Goal: Task Accomplishment & Management: Complete application form

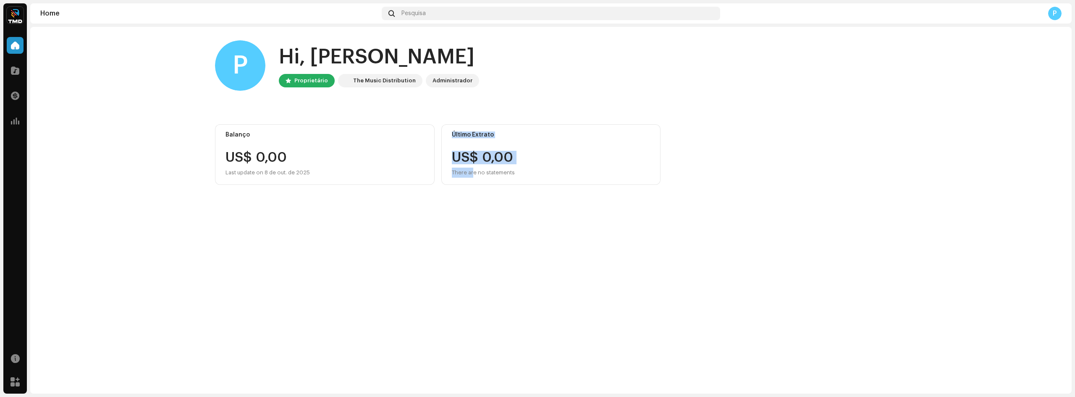
click at [473, 317] on div "P Hi, [PERSON_NAME] The Music Distribution Administrador Balanço US$ 0,00 Last …" at bounding box center [551, 210] width 1042 height 367
click at [12, 70] on span at bounding box center [15, 70] width 8 height 7
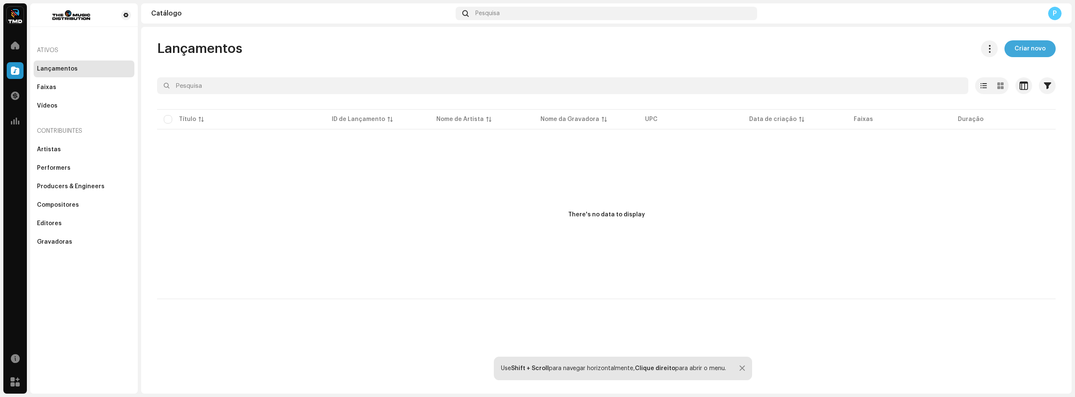
click at [1017, 46] on span "Criar novo" at bounding box center [1030, 48] width 31 height 17
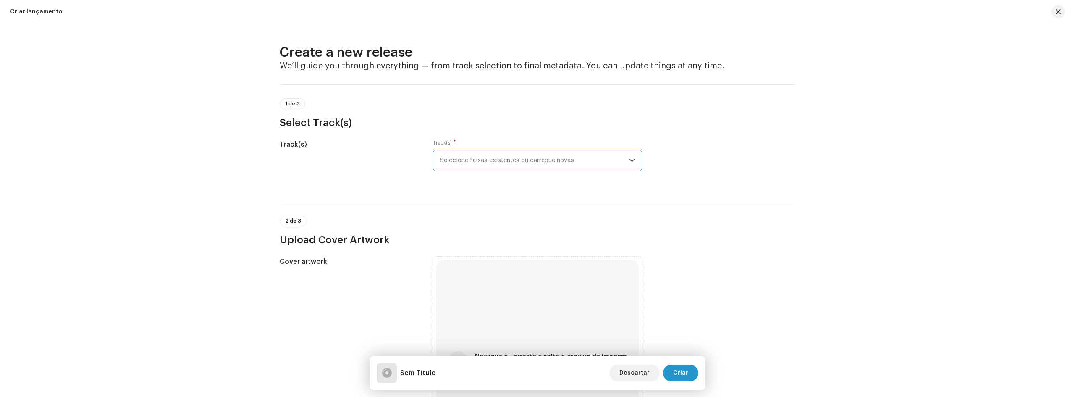
click at [472, 158] on span "Selecione faixas existentes ou carregue novas" at bounding box center [534, 160] width 189 height 21
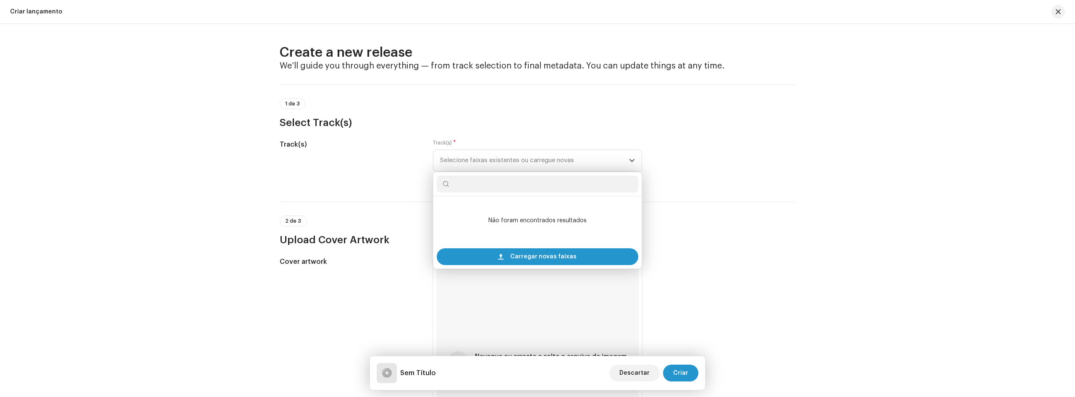
click at [358, 209] on div "2 de 3 Upload Cover Artwork" at bounding box center [538, 224] width 516 height 45
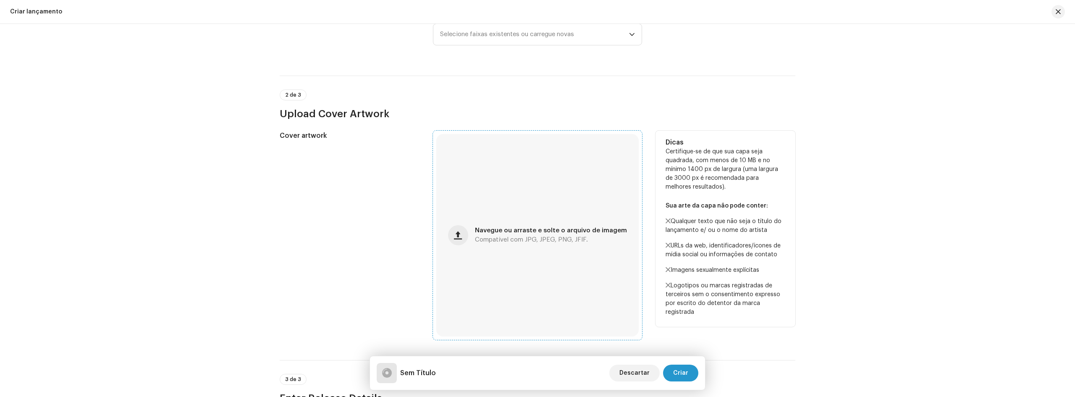
scroll to position [168, 0]
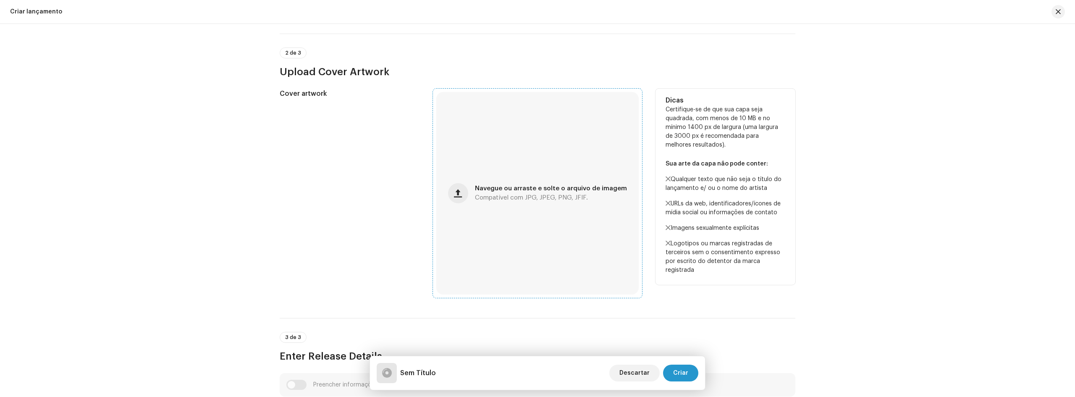
click at [578, 220] on div "Navegue ou arraste e solte o arquivo de imagem Compatível com JPG, JPEG, PNG, J…" at bounding box center [537, 193] width 202 height 202
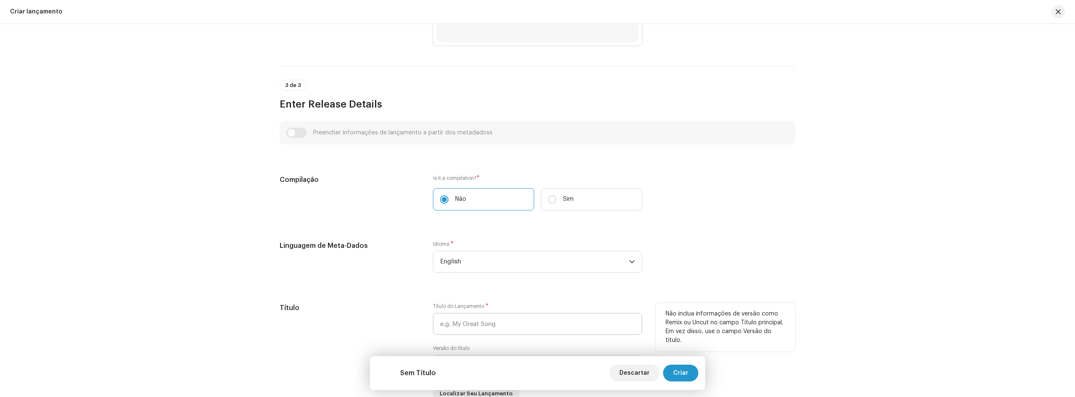
scroll to position [462, 0]
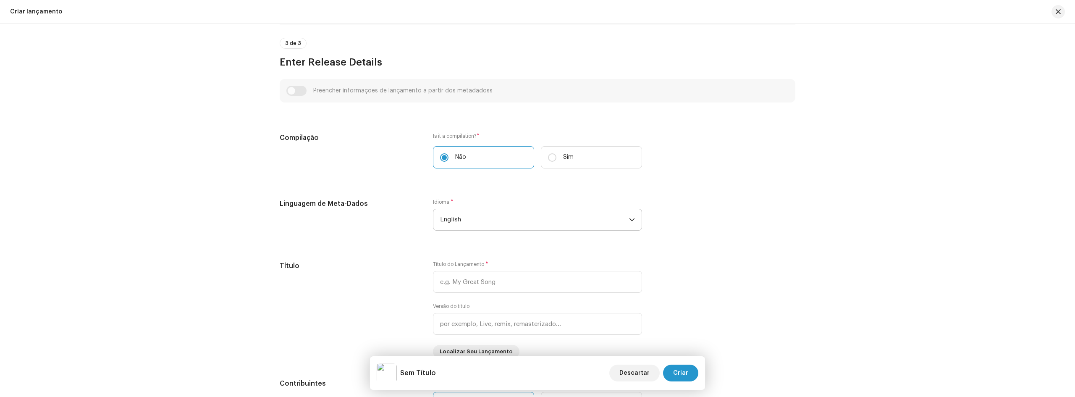
click at [531, 222] on span "English" at bounding box center [534, 219] width 189 height 21
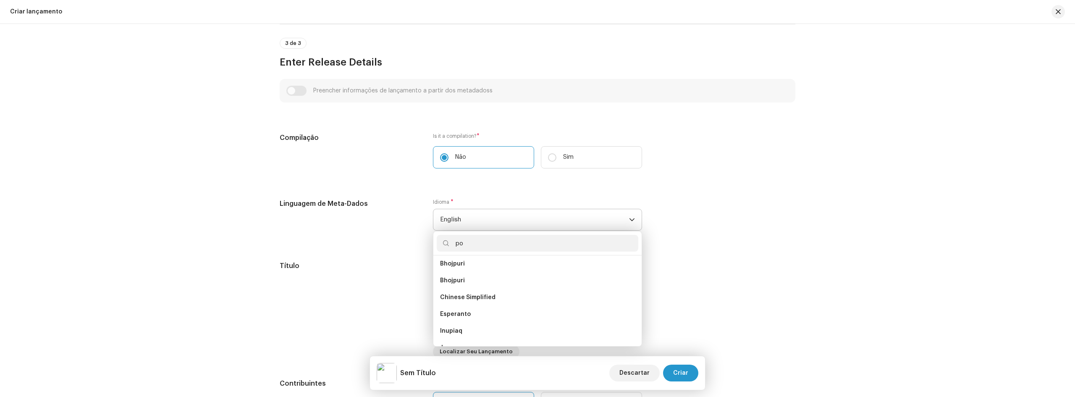
scroll to position [0, 0]
type input "po"
click at [485, 280] on li "Portuguese" at bounding box center [538, 284] width 202 height 17
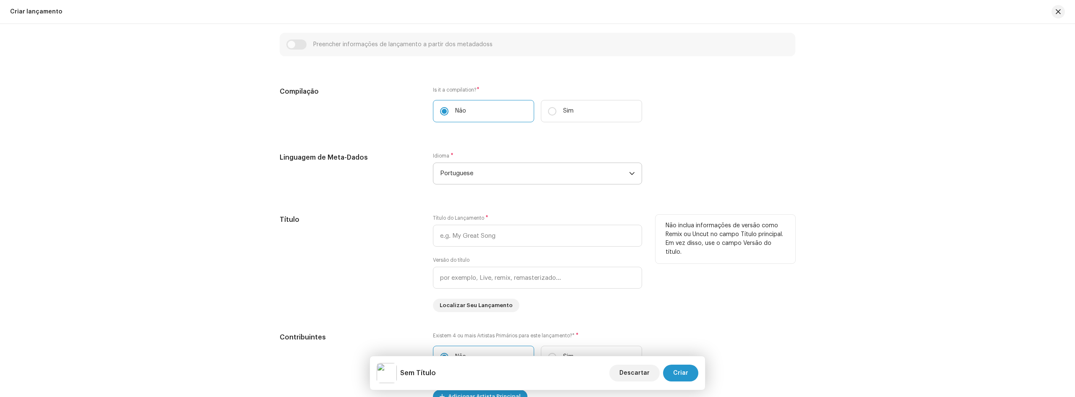
scroll to position [546, 0]
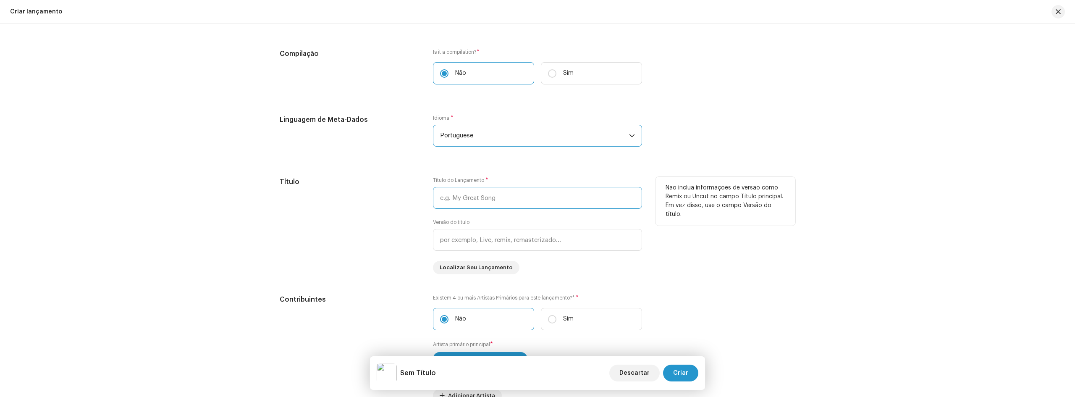
click at [512, 200] on input "text" at bounding box center [537, 198] width 209 height 22
type input "Jesus Ta La"
type input "[DEMOGRAPHIC_DATA] Tá Lá"
click at [397, 240] on div "Título" at bounding box center [350, 225] width 140 height 97
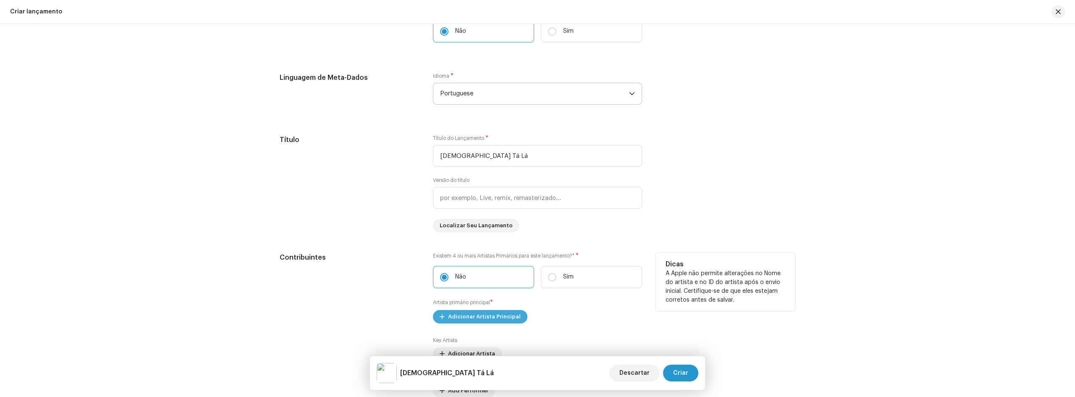
click at [489, 313] on span "Adicionar Artista Principal" at bounding box center [484, 316] width 73 height 17
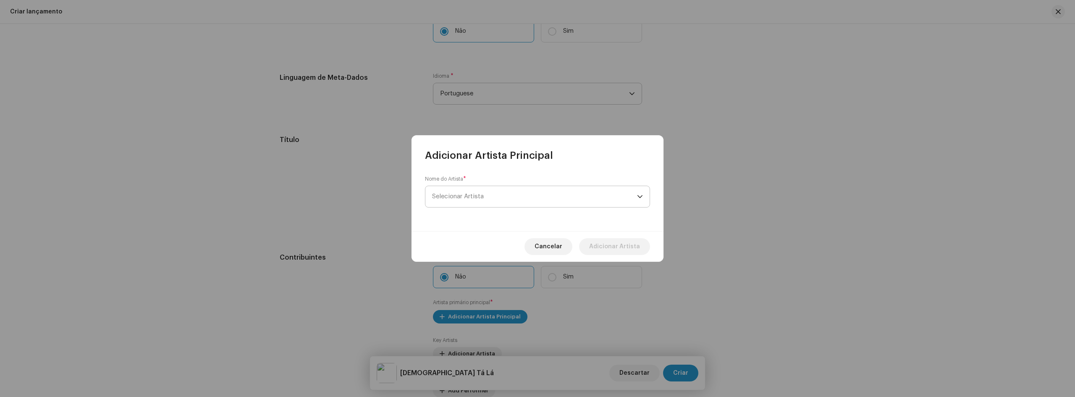
click at [476, 189] on span "Selecionar Artista" at bounding box center [534, 196] width 205 height 21
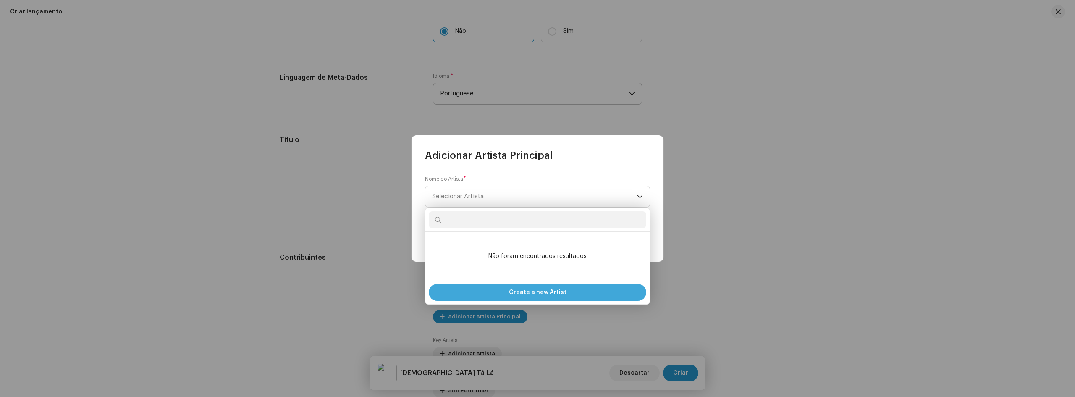
click at [571, 291] on div "Create a new Artist" at bounding box center [538, 292] width 218 height 17
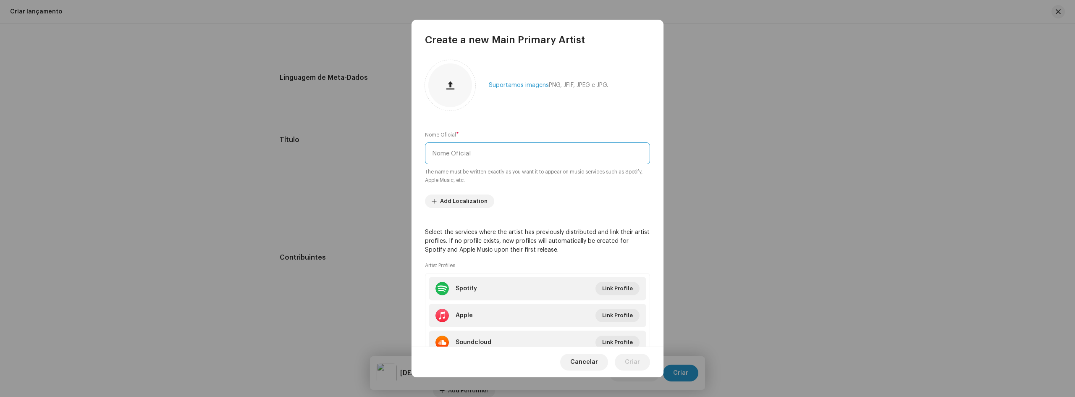
click at [623, 157] on input "text" at bounding box center [537, 153] width 225 height 22
type input "Forró Atualiza"
click at [540, 197] on re-m-artist-locales-form "Add Localization" at bounding box center [537, 200] width 225 height 13
click at [636, 360] on span "Criar" at bounding box center [632, 362] width 15 height 17
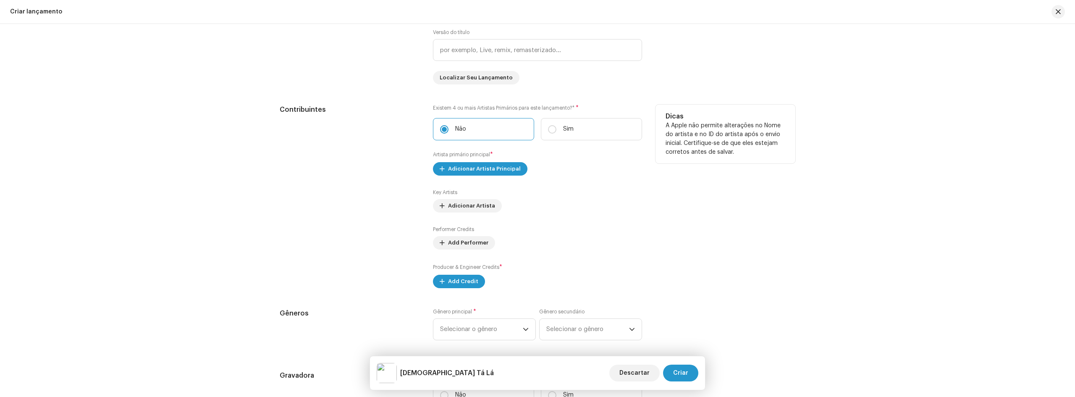
scroll to position [756, 0]
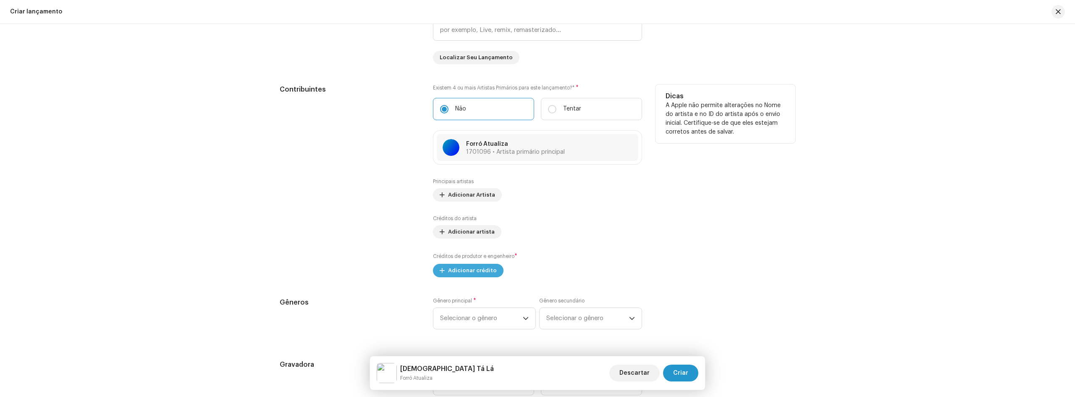
click at [485, 272] on font "Adicionar crédito" at bounding box center [472, 270] width 49 height 5
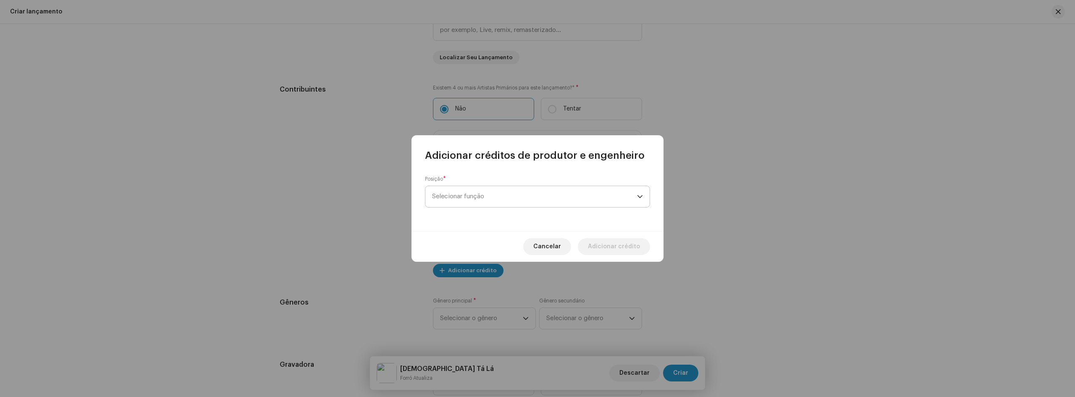
click at [469, 194] on span "Selecionar função" at bounding box center [534, 196] width 205 height 21
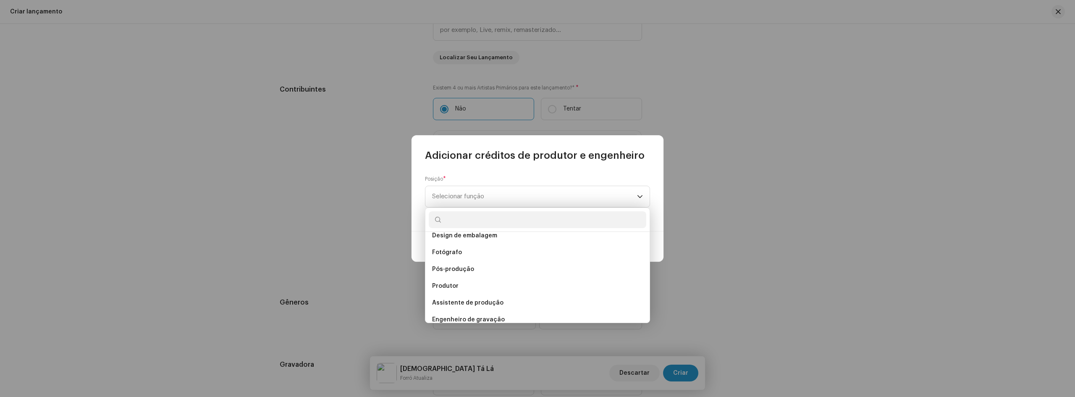
scroll to position [294, 0]
click at [469, 285] on li "Produtor" at bounding box center [538, 285] width 218 height 17
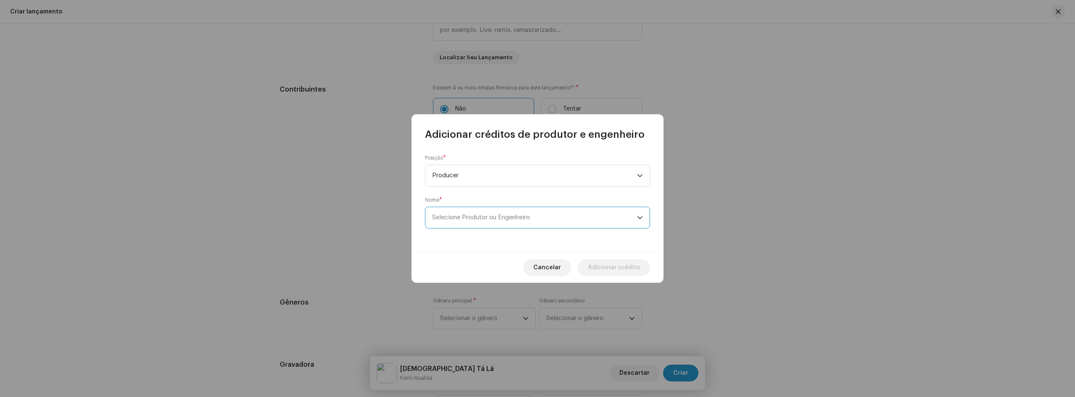
click at [497, 210] on span "Selecione Produtor ou Engenheiro" at bounding box center [534, 217] width 205 height 21
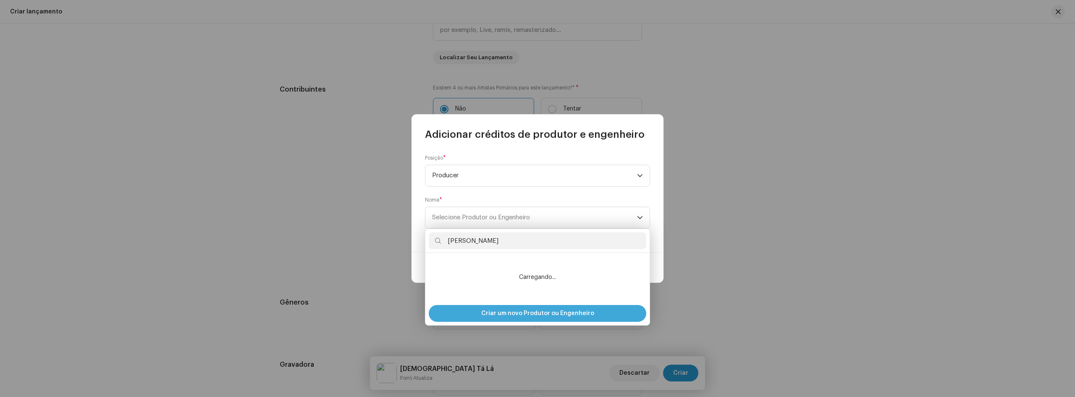
type input "[PERSON_NAME]"
click at [540, 310] on font "Criar um novo Produtor ou Engenheiro" at bounding box center [537, 313] width 113 height 6
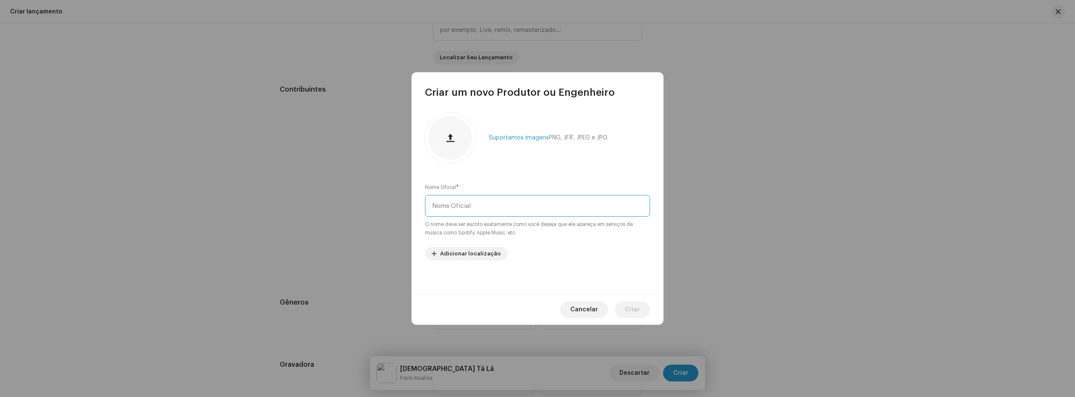
click at [522, 210] on input "text" at bounding box center [537, 206] width 225 height 22
paste input "[PERSON_NAME],"
type input "[PERSON_NAME],"
click at [629, 306] on span "Criar" at bounding box center [632, 309] width 15 height 17
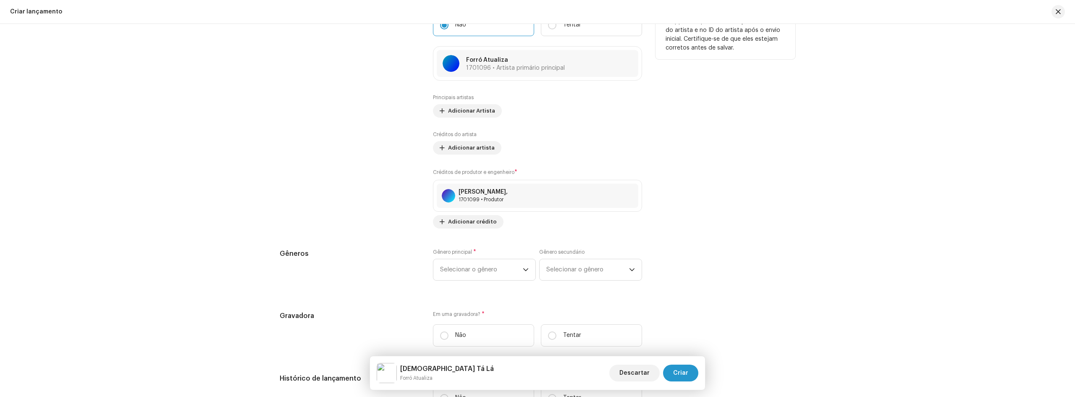
click at [615, 210] on div "[PERSON_NAME], 1701099 • Produtor" at bounding box center [537, 196] width 209 height 32
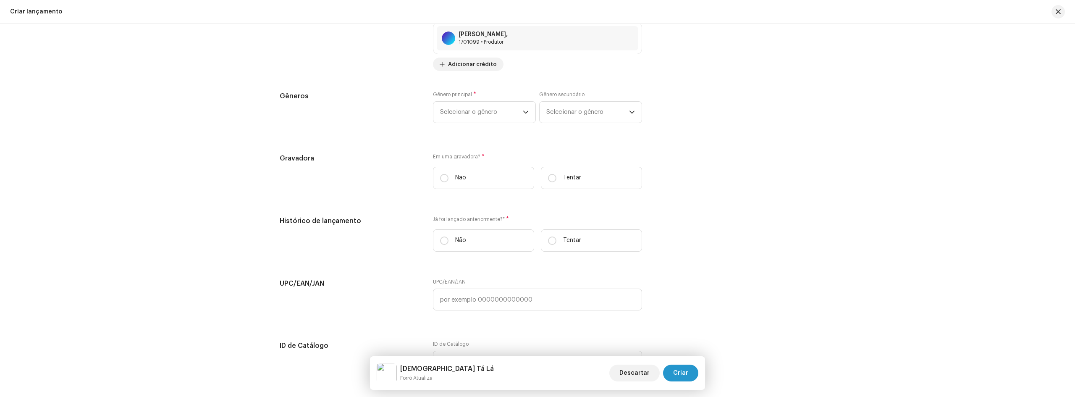
scroll to position [958, 0]
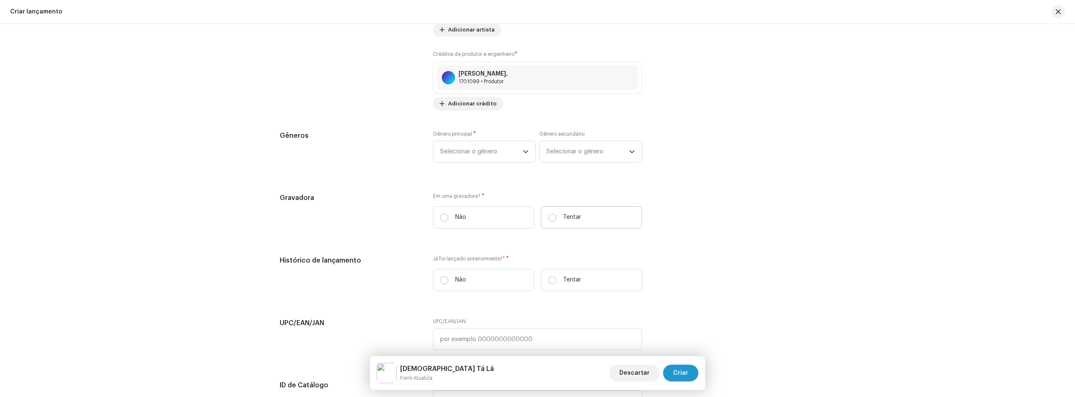
click at [555, 218] on label "Tentar" at bounding box center [591, 217] width 101 height 22
click at [555, 218] on input "Tentar" at bounding box center [552, 217] width 8 height 8
radio input "true"
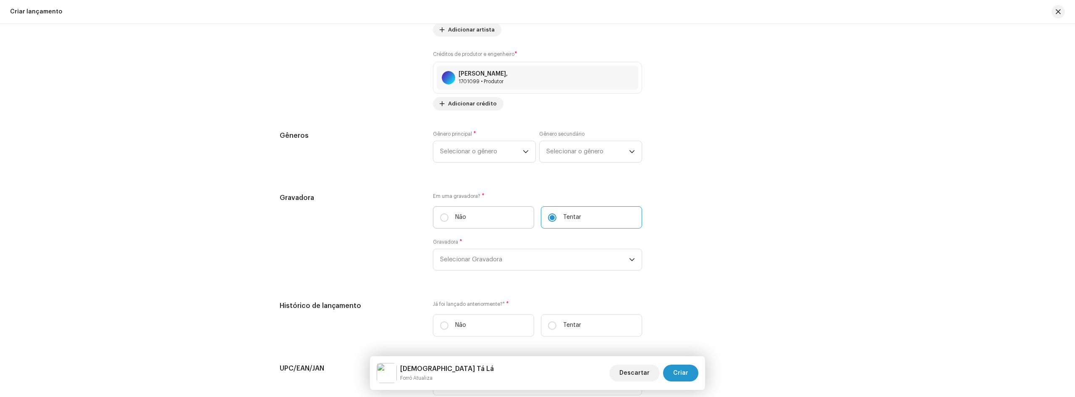
click at [447, 215] on label "Não" at bounding box center [483, 217] width 101 height 22
click at [447, 215] on input "Não" at bounding box center [444, 217] width 8 height 8
radio input "true"
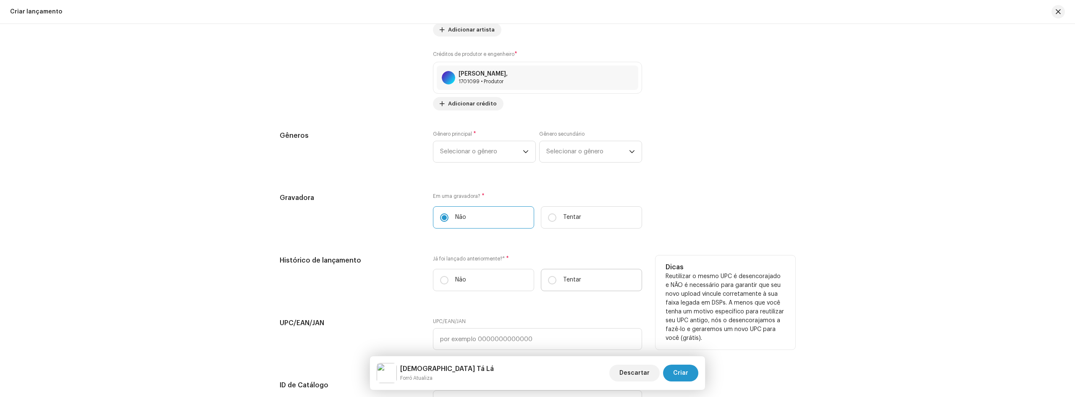
click at [545, 282] on label "Tentar" at bounding box center [591, 280] width 101 height 22
click at [548, 282] on input "Tentar" at bounding box center [552, 280] width 8 height 8
radio input "true"
click at [459, 277] on font "Não" at bounding box center [460, 280] width 11 height 6
click at [449, 277] on input "Não" at bounding box center [444, 280] width 8 height 8
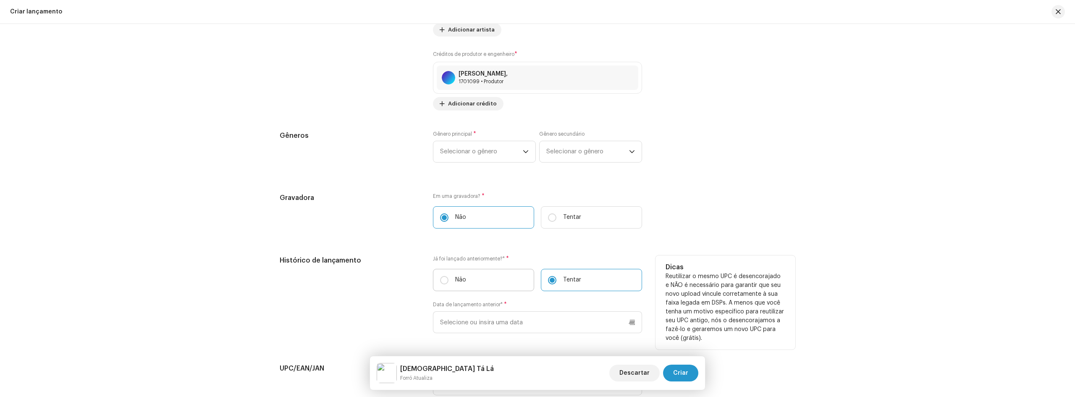
radio input "true"
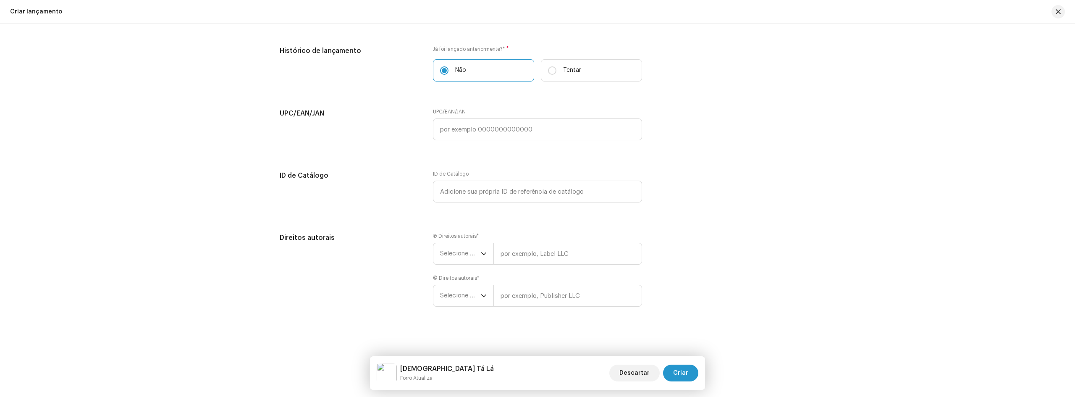
scroll to position [1168, 0]
click at [466, 258] on span "Selecione o ano" at bounding box center [460, 253] width 41 height 21
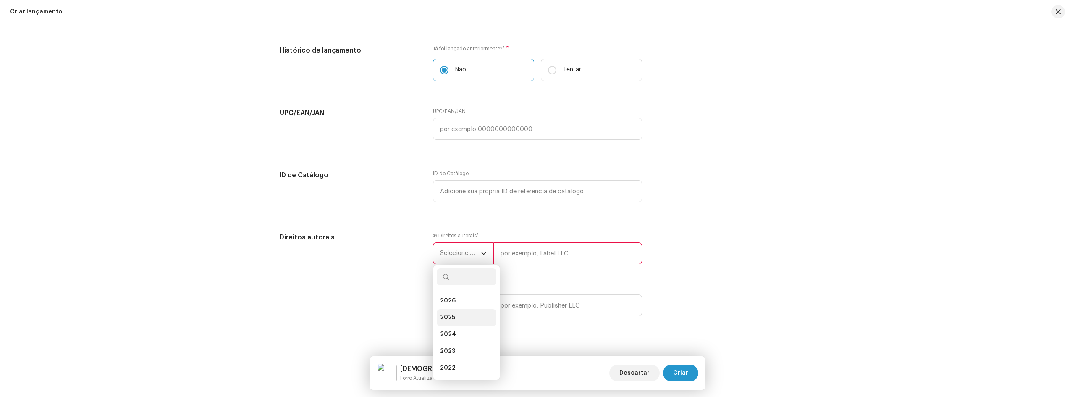
click at [468, 317] on li "2025" at bounding box center [467, 317] width 60 height 17
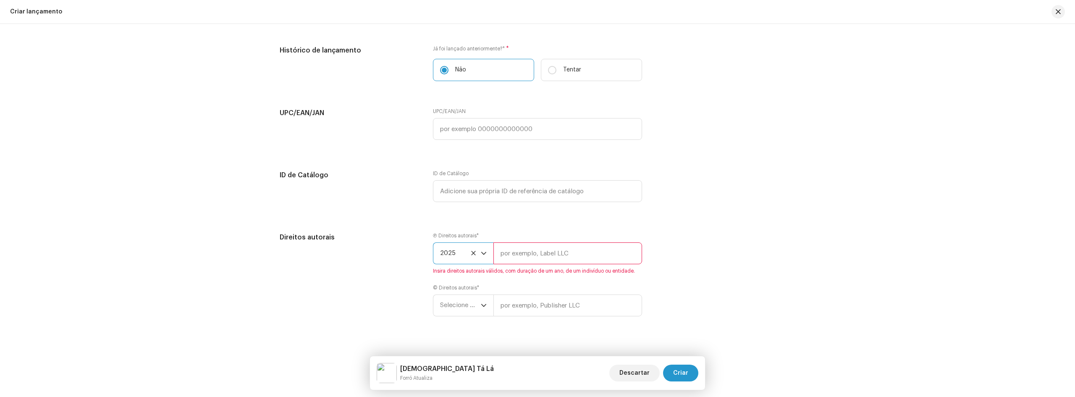
click at [537, 255] on input "text" at bounding box center [568, 253] width 149 height 22
paste input "[PERSON_NAME]"
type input "[PERSON_NAME]"
click at [548, 298] on input "text" at bounding box center [568, 305] width 149 height 22
click at [476, 300] on span "Selecione o ano" at bounding box center [460, 295] width 41 height 21
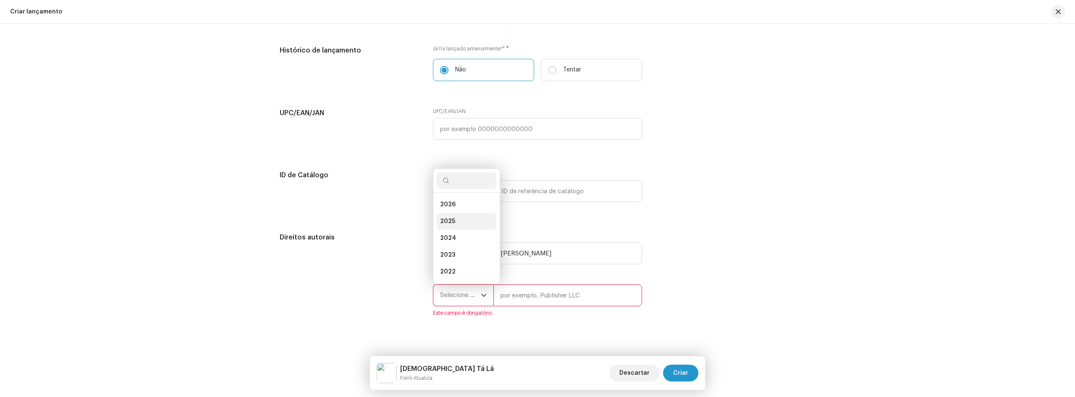
click at [460, 223] on li "2025" at bounding box center [467, 221] width 60 height 17
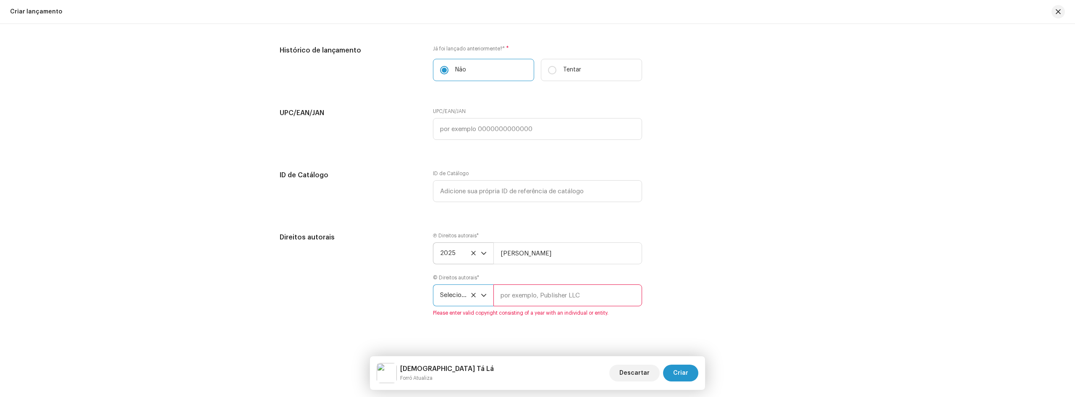
click at [533, 293] on input "text" at bounding box center [568, 295] width 149 height 22
type input "M"
type input "Nattan"
click at [699, 256] on div "Direitos autorais Ⓟ Direitos autorais * 2025 [PERSON_NAME] © Direitos autorais …" at bounding box center [538, 279] width 516 height 94
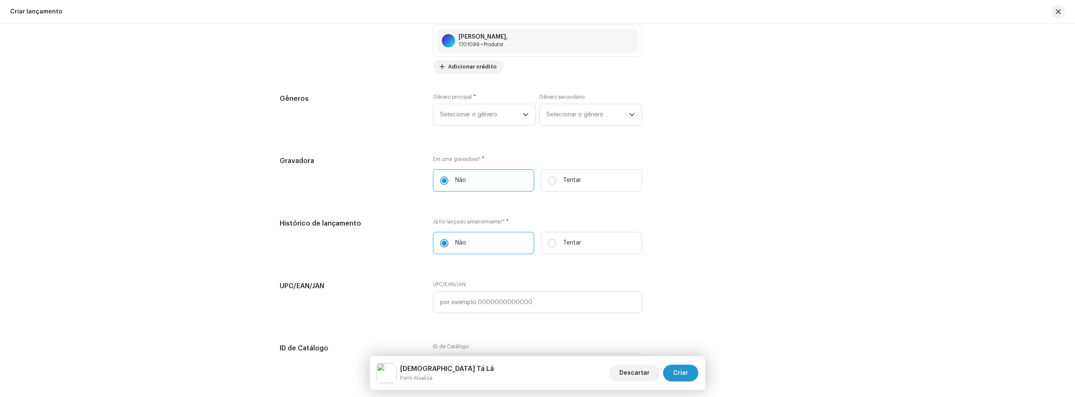
scroll to position [958, 0]
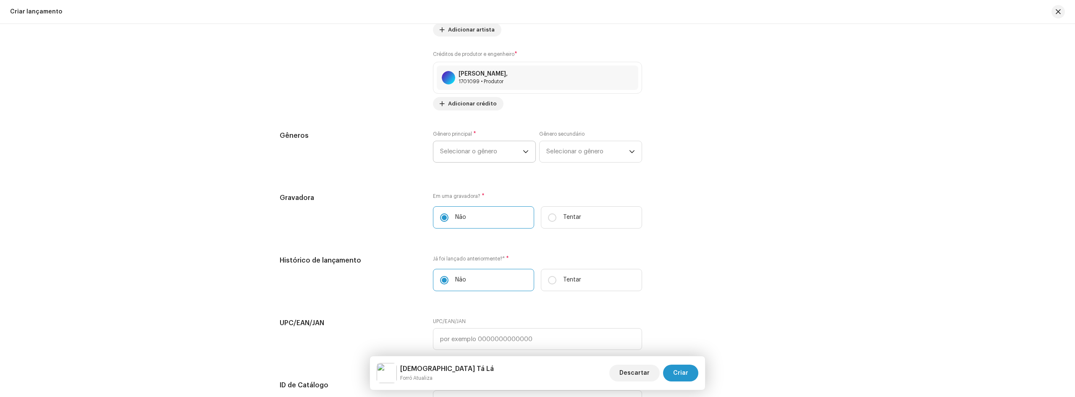
click at [506, 159] on span "Selecionar o gênero" at bounding box center [481, 151] width 83 height 21
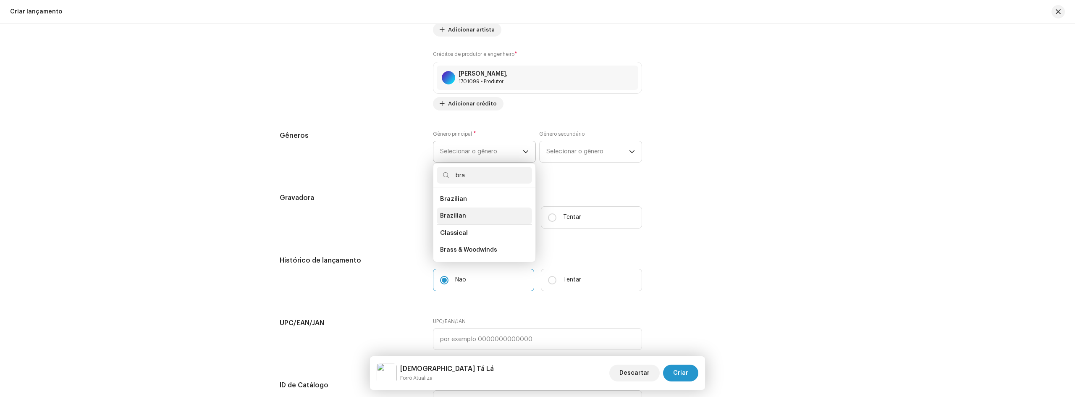
type input "bra"
click at [463, 213] on li "Brazilian" at bounding box center [484, 216] width 95 height 17
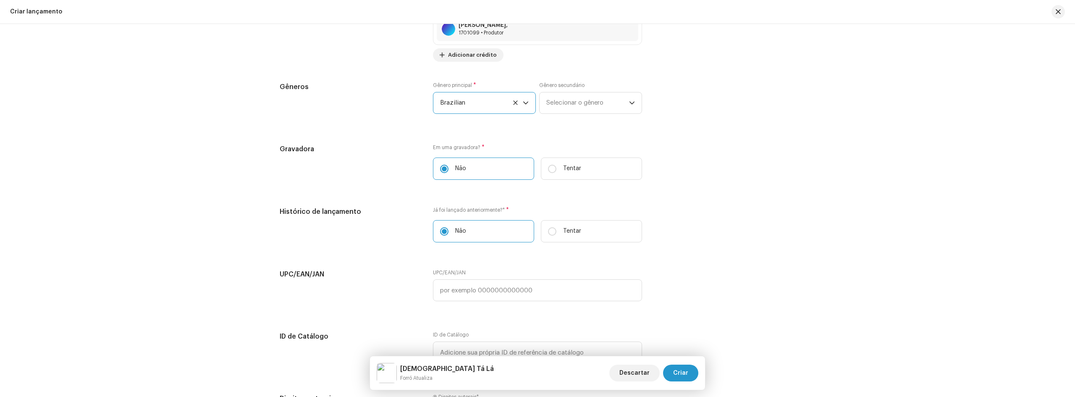
scroll to position [1168, 0]
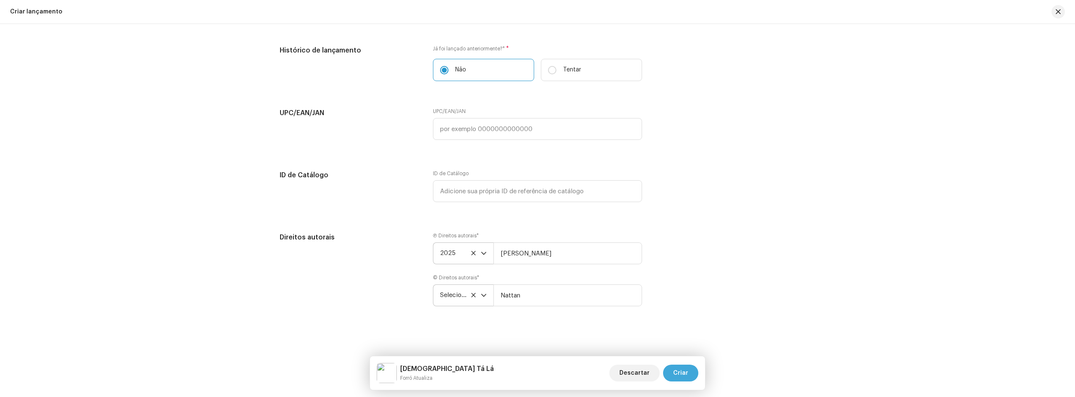
click at [691, 369] on button "Criar" at bounding box center [680, 373] width 35 height 17
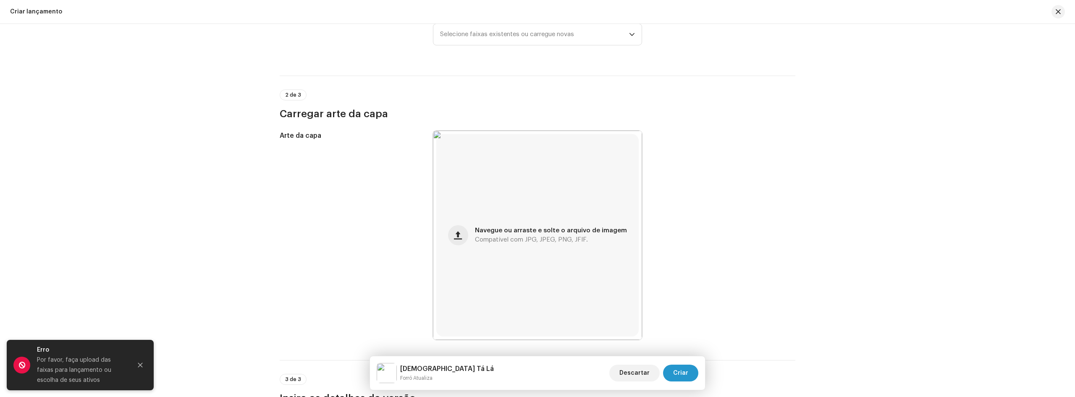
scroll to position [42, 0]
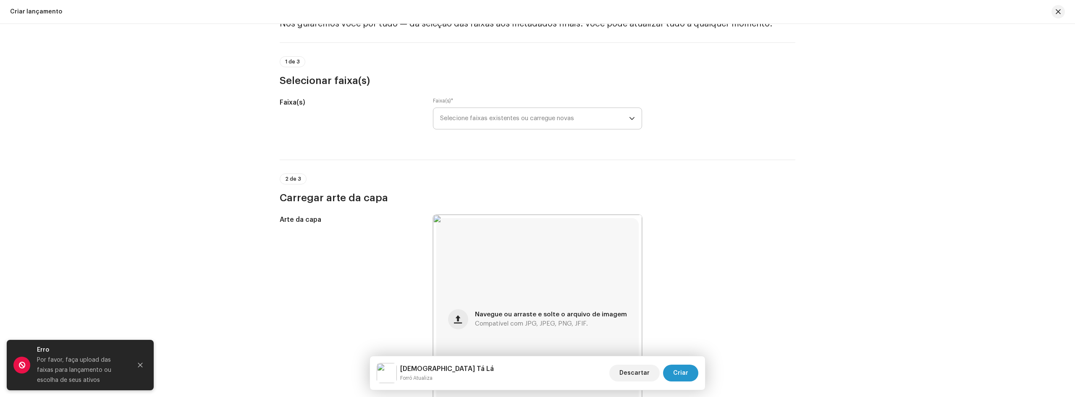
click at [630, 118] on icon "gatilho suspenso" at bounding box center [632, 119] width 6 height 6
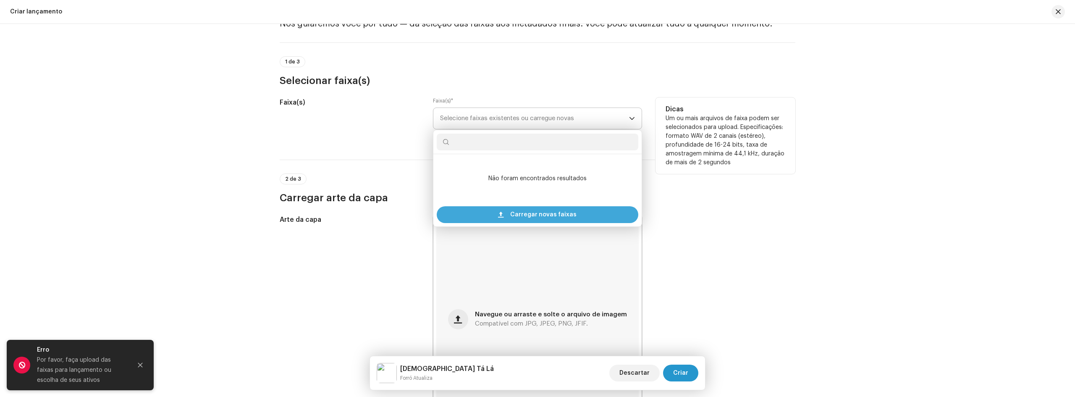
click at [534, 208] on span "Carregar novas faixas" at bounding box center [543, 214] width 66 height 17
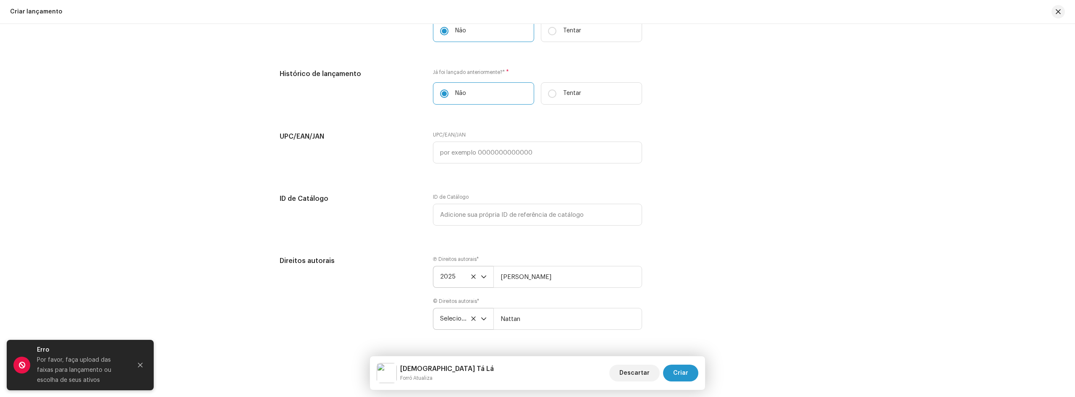
scroll to position [1293, 0]
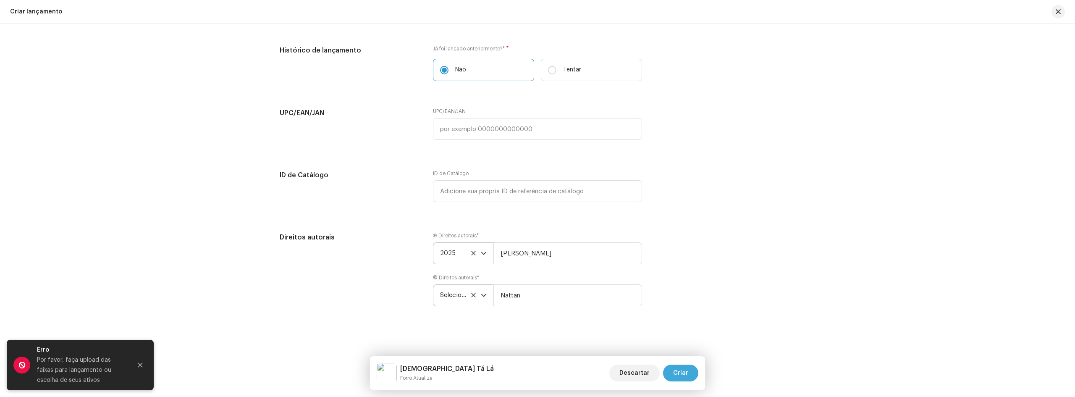
click at [688, 369] on span "Criar" at bounding box center [680, 373] width 15 height 17
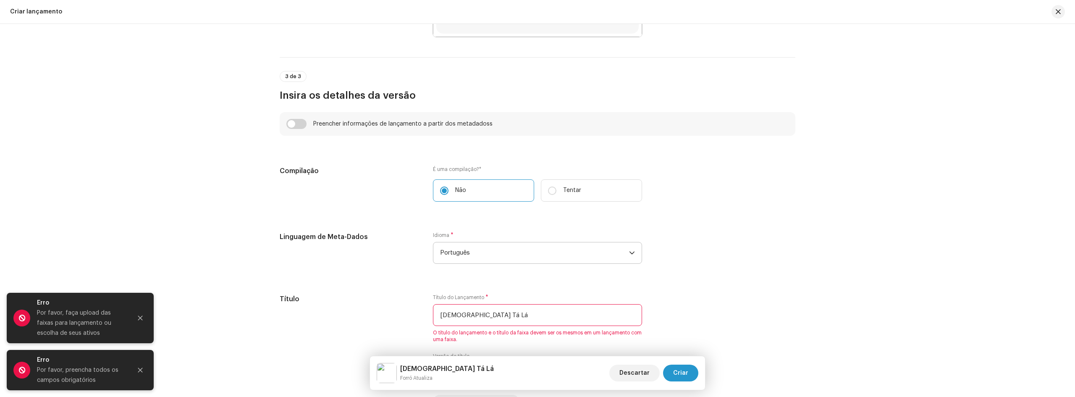
scroll to position [679, 0]
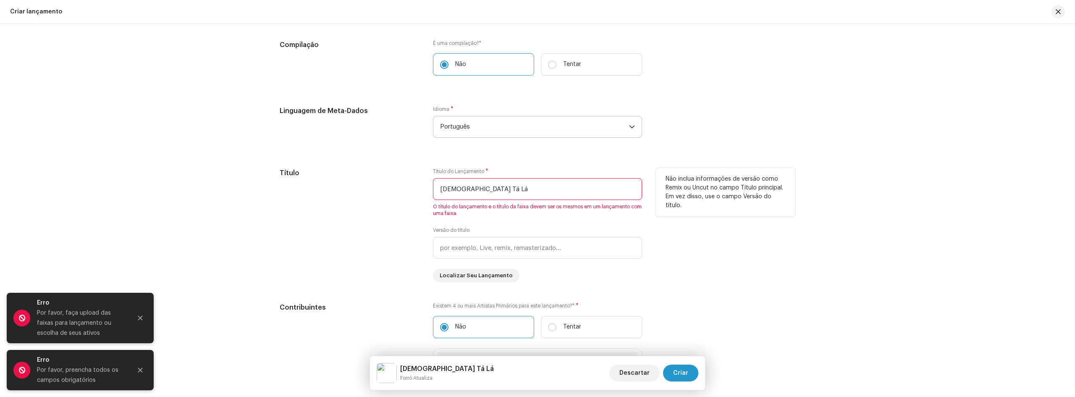
click at [519, 189] on input "[DEMOGRAPHIC_DATA] Tá Lá" at bounding box center [537, 189] width 209 height 22
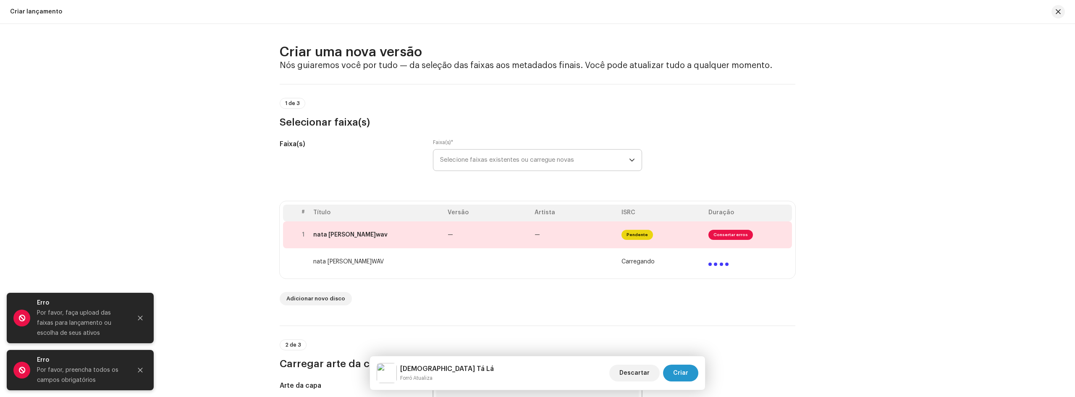
scroll to position [0, 0]
click at [725, 239] on span "Consertar erros" at bounding box center [731, 235] width 45 height 10
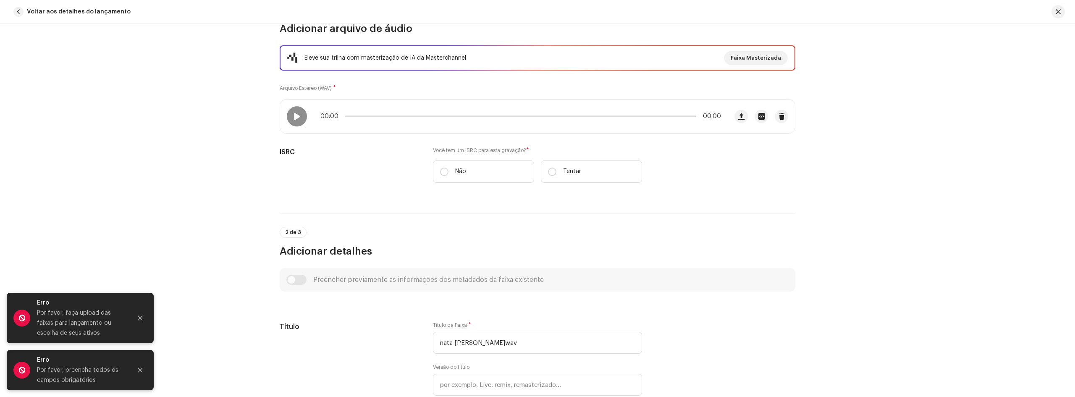
scroll to position [126, 0]
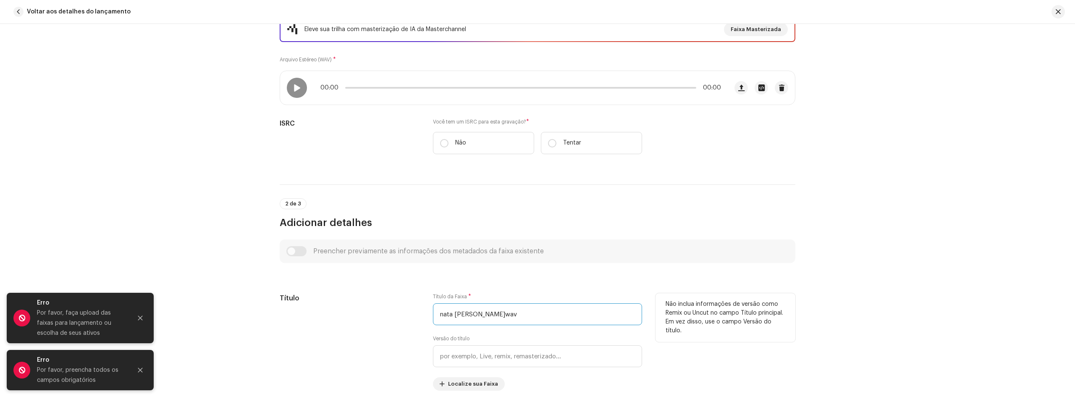
click at [498, 314] on input "nata [PERSON_NAME]wav" at bounding box center [537, 314] width 209 height 22
paste input "[DEMOGRAPHIC_DATA] Tá Lá"
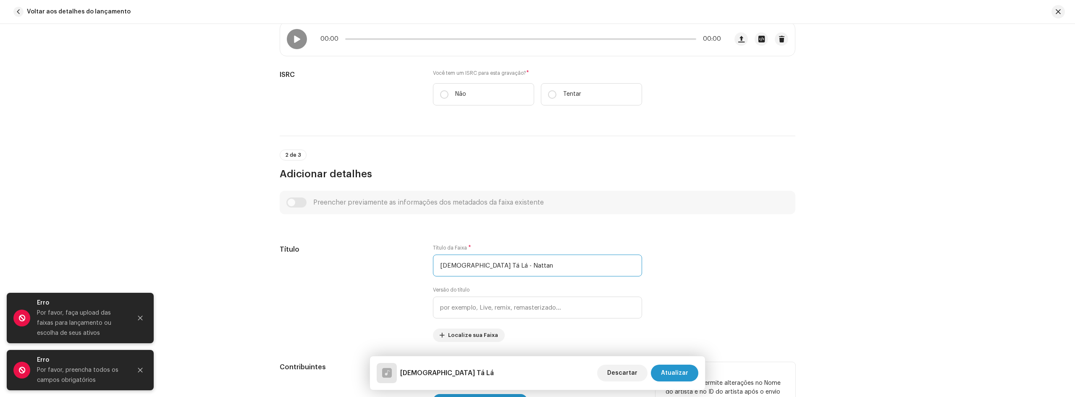
scroll to position [252, 0]
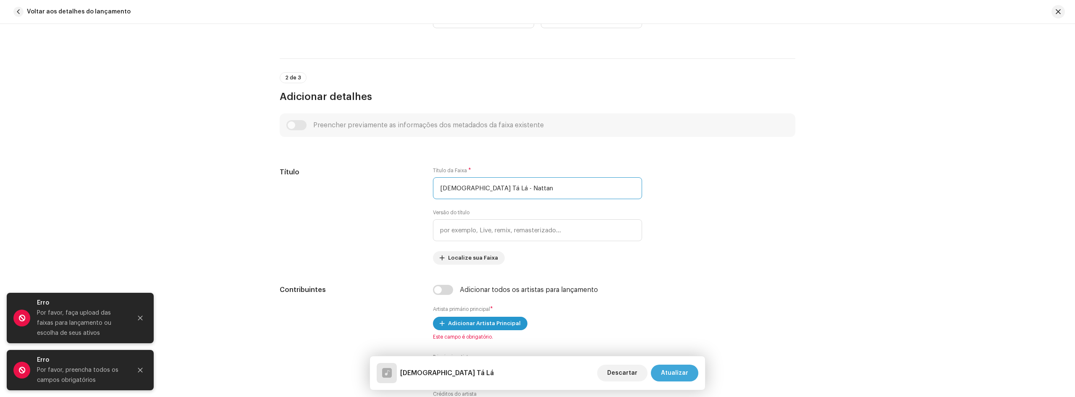
type input "[DEMOGRAPHIC_DATA] Tá Lá - Nattan"
click at [670, 372] on span "Atualizar" at bounding box center [674, 373] width 27 height 17
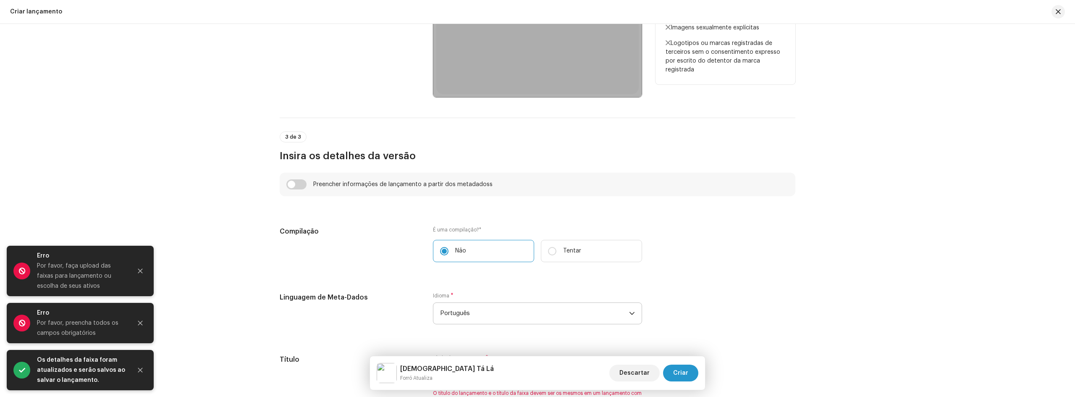
scroll to position [588, 0]
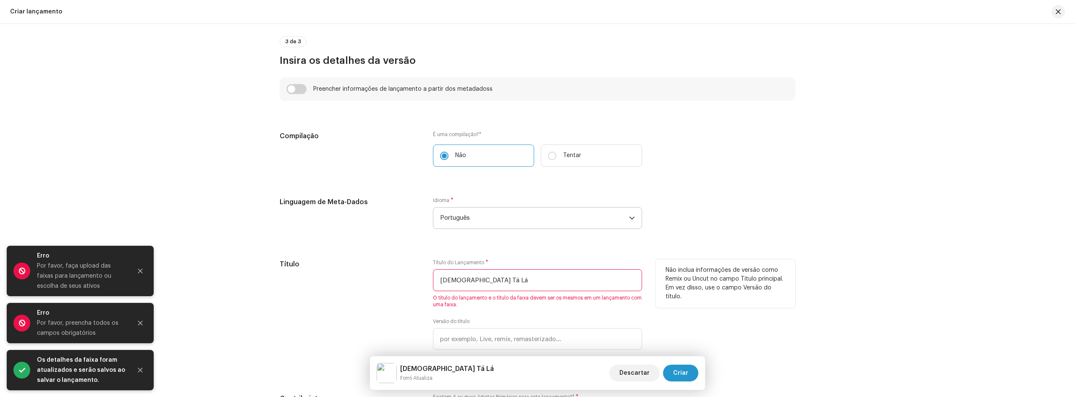
click at [566, 277] on input "[DEMOGRAPHIC_DATA] Tá Lá" at bounding box center [537, 280] width 209 height 22
paste input "- Nattan"
type input "[DEMOGRAPHIC_DATA] Tá Lá - Nattan"
click at [681, 380] on span "Criar" at bounding box center [680, 373] width 15 height 17
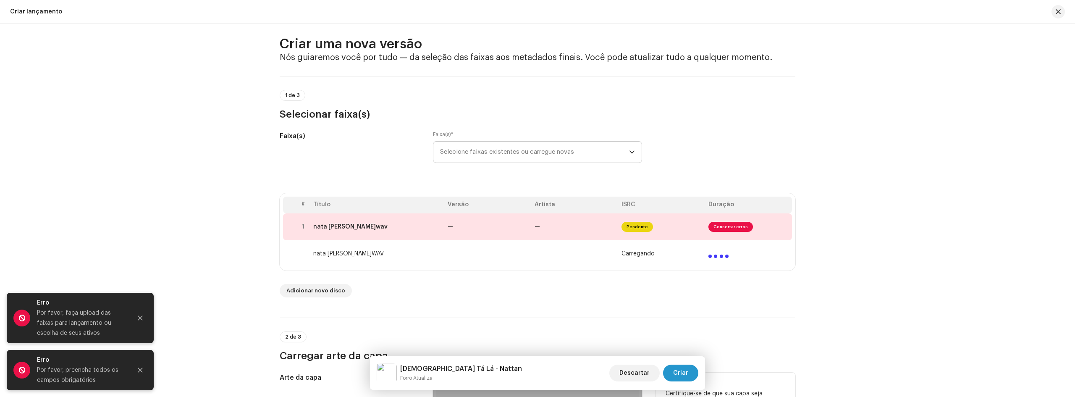
scroll to position [0, 0]
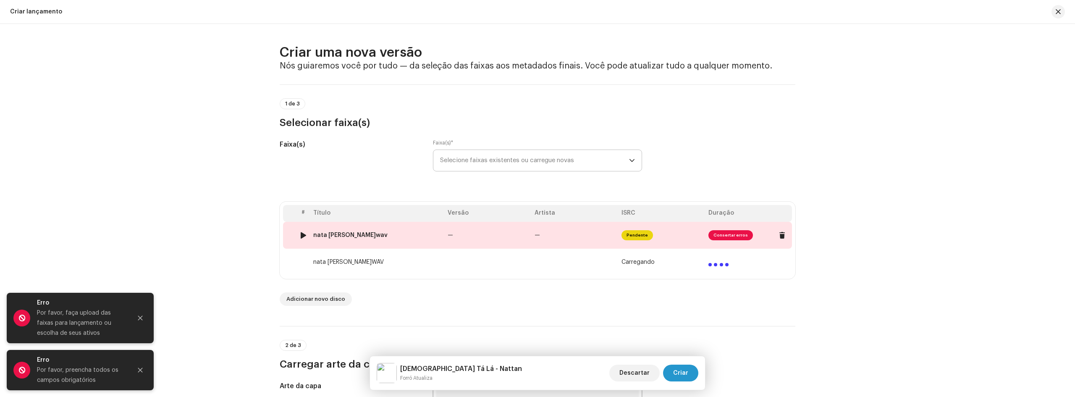
click at [730, 236] on span "Consertar erros" at bounding box center [731, 235] width 45 height 10
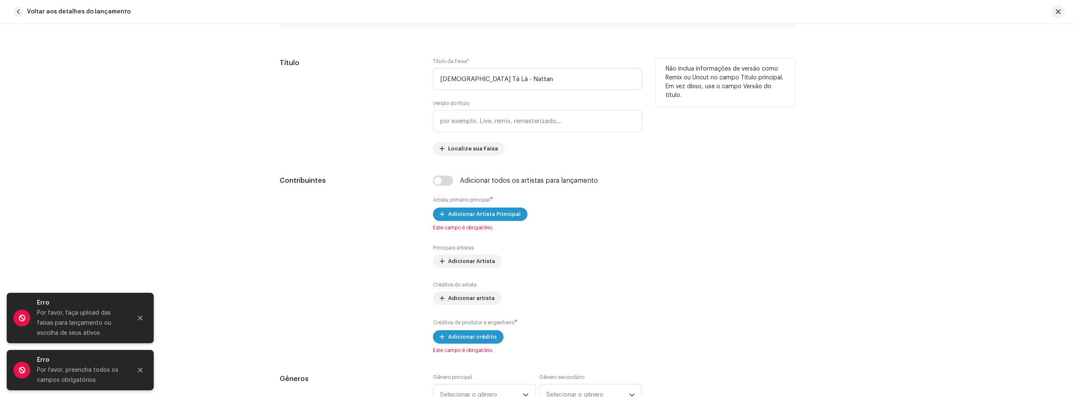
scroll to position [420, 0]
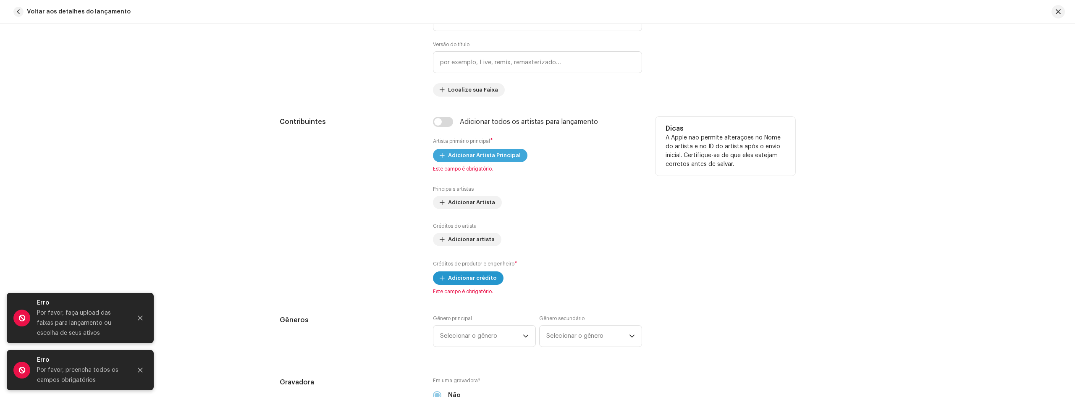
click at [481, 156] on font "Adicionar Artista Principal" at bounding box center [484, 154] width 73 height 5
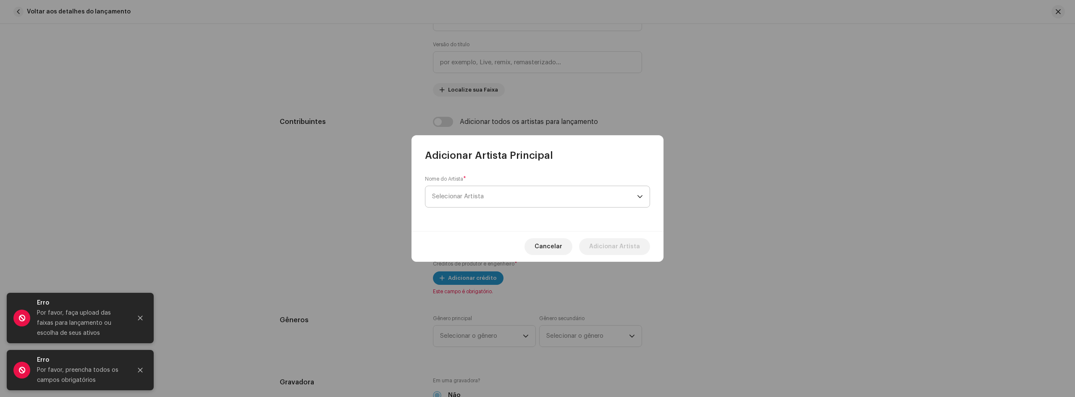
click at [489, 196] on span "Selecionar Artista" at bounding box center [534, 196] width 205 height 21
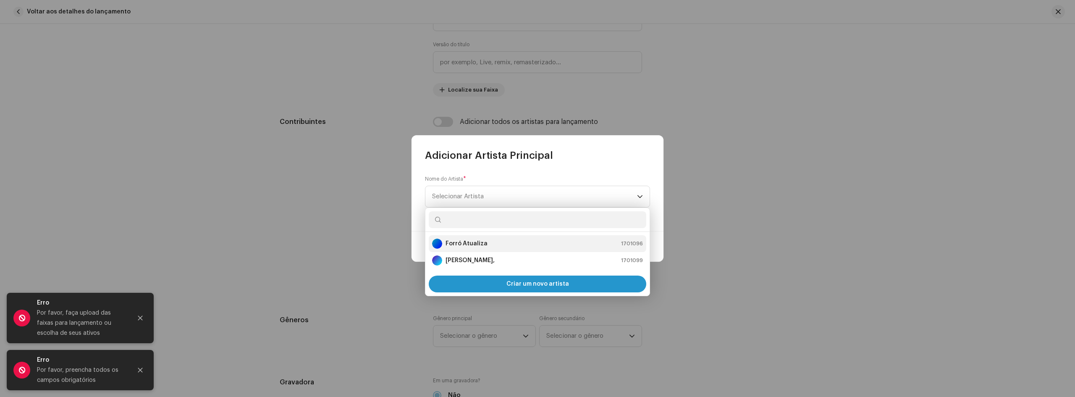
click at [480, 244] on font "Forró Atualiza" at bounding box center [467, 244] width 42 height 6
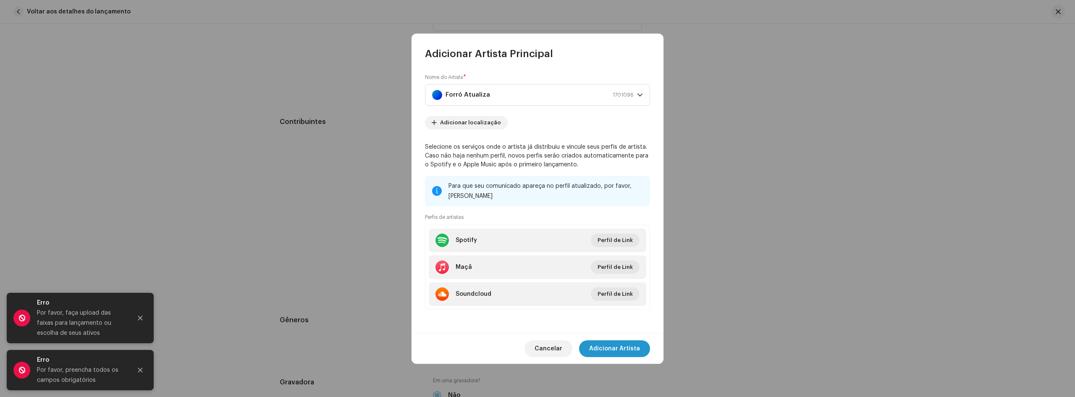
click at [628, 336] on div "Cancelar Adicionar Artista" at bounding box center [538, 348] width 252 height 31
click at [627, 346] on font "Adicionar Artista" at bounding box center [614, 349] width 51 height 6
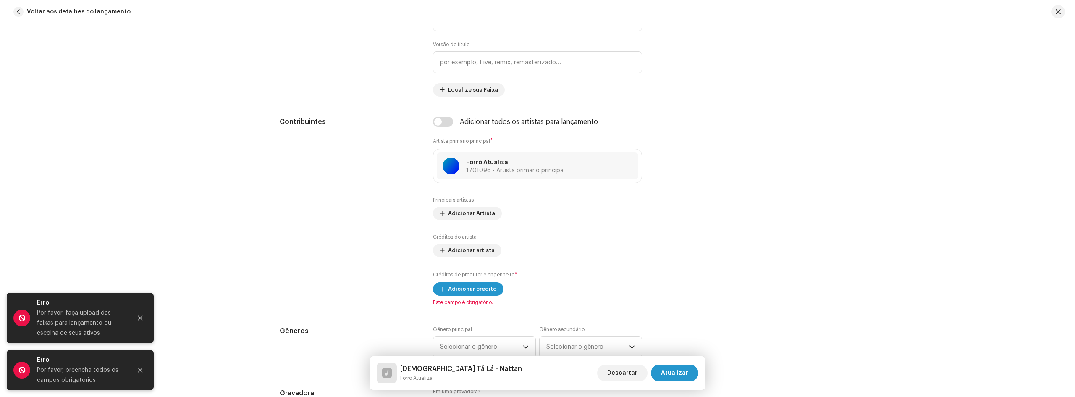
scroll to position [462, 0]
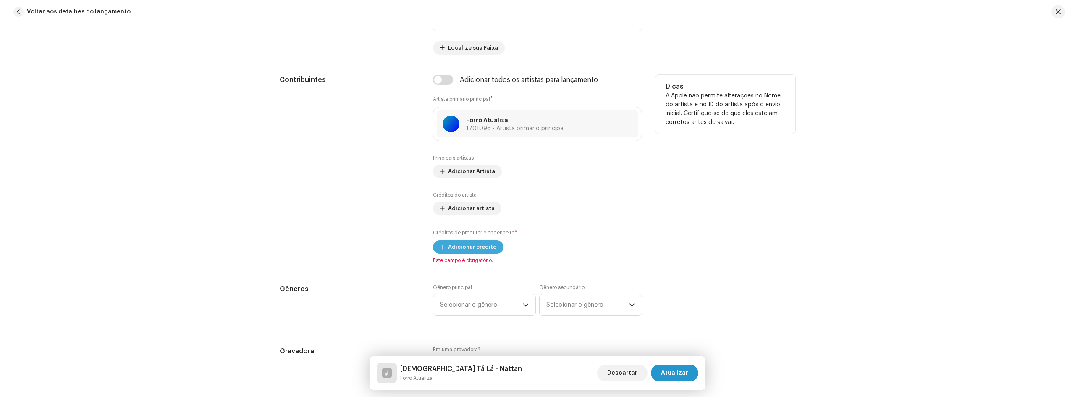
click at [476, 248] on font "Adicionar crédito" at bounding box center [472, 246] width 49 height 5
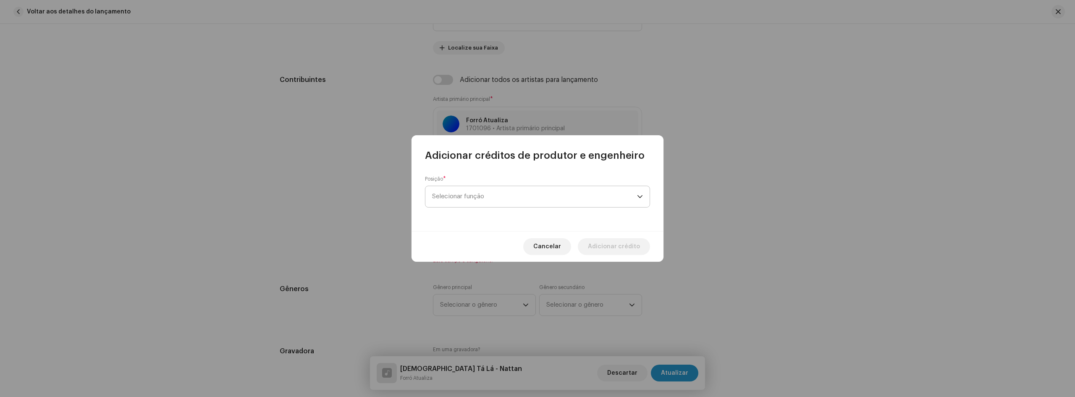
click at [500, 196] on span "Selecionar função" at bounding box center [534, 196] width 205 height 21
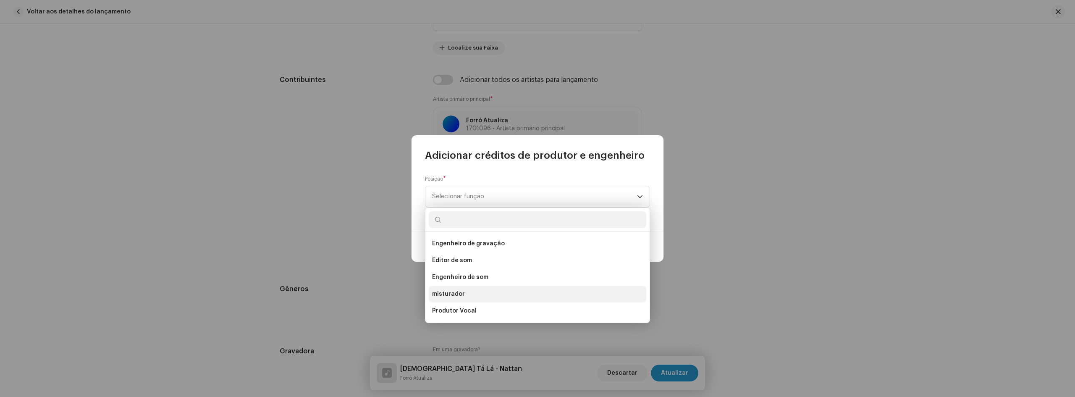
scroll to position [286, 0]
click at [467, 292] on li "Produtor" at bounding box center [538, 294] width 218 height 17
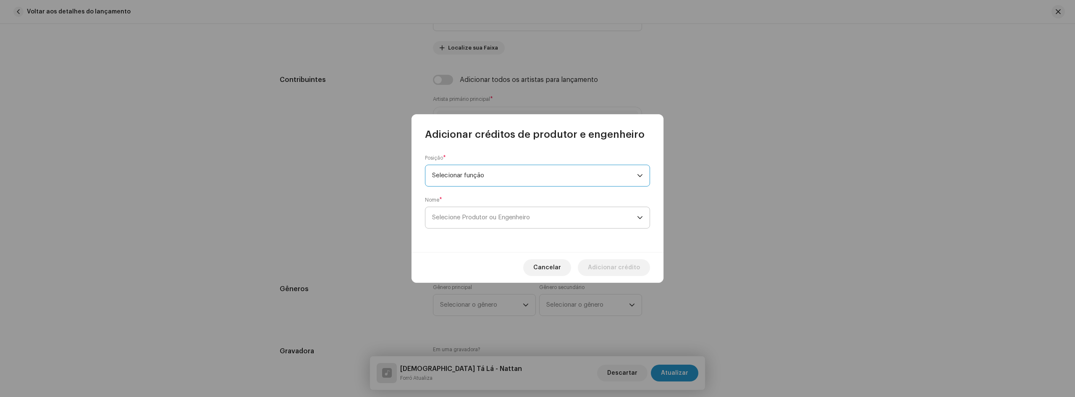
click at [513, 217] on font "Selecione Produtor ou Engenheiro" at bounding box center [481, 217] width 98 height 6
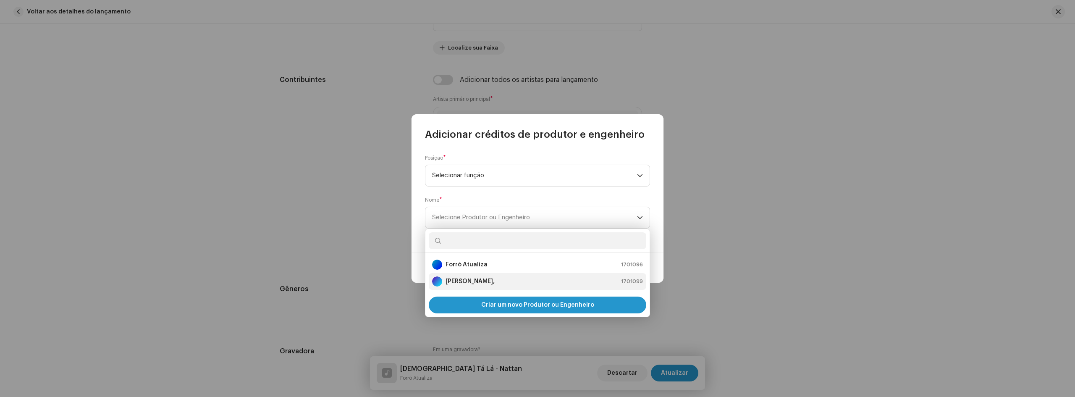
click at [487, 283] on font "[PERSON_NAME]," at bounding box center [470, 282] width 49 height 6
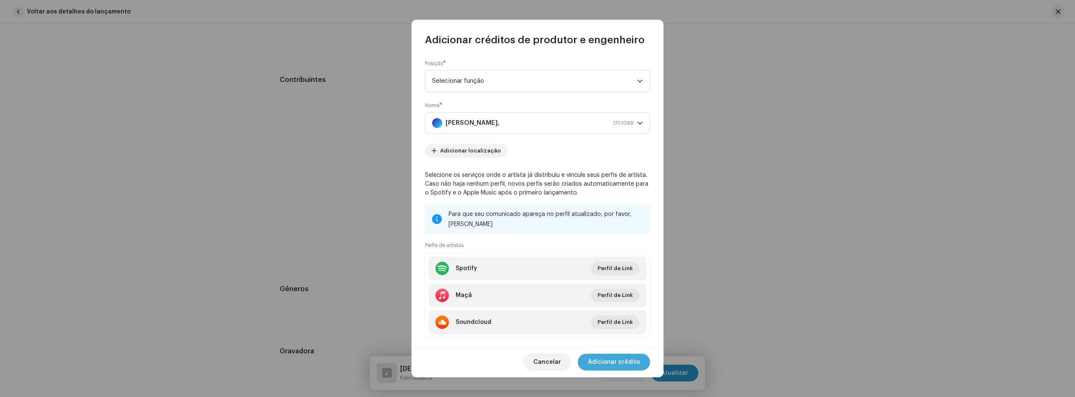
click at [626, 363] on font "Adicionar crédito" at bounding box center [614, 362] width 52 height 6
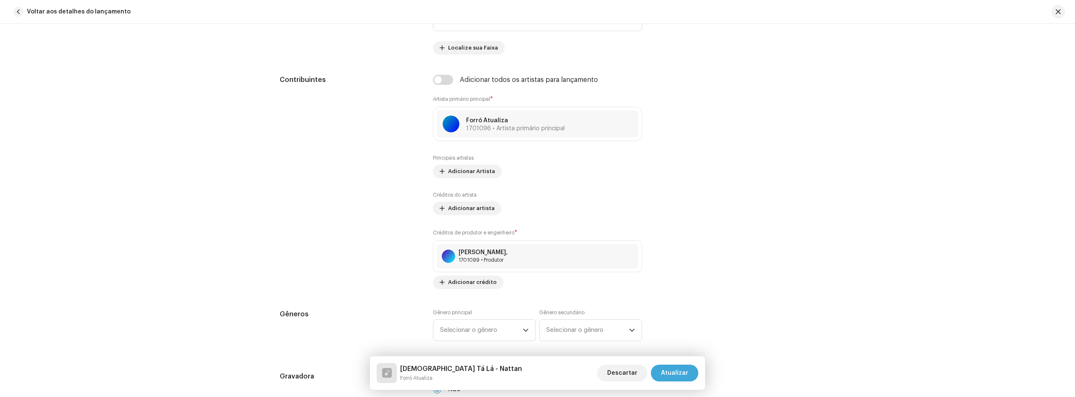
click at [665, 369] on span "Atualizar" at bounding box center [674, 373] width 27 height 17
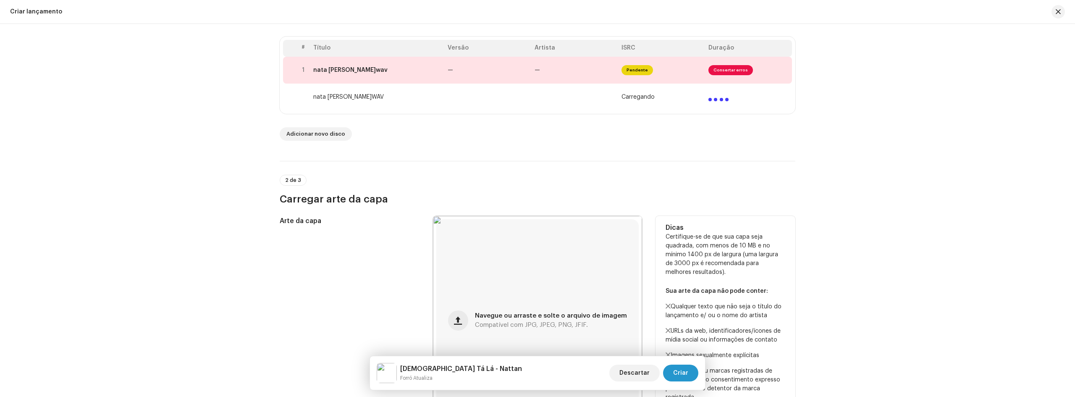
scroll to position [32, 0]
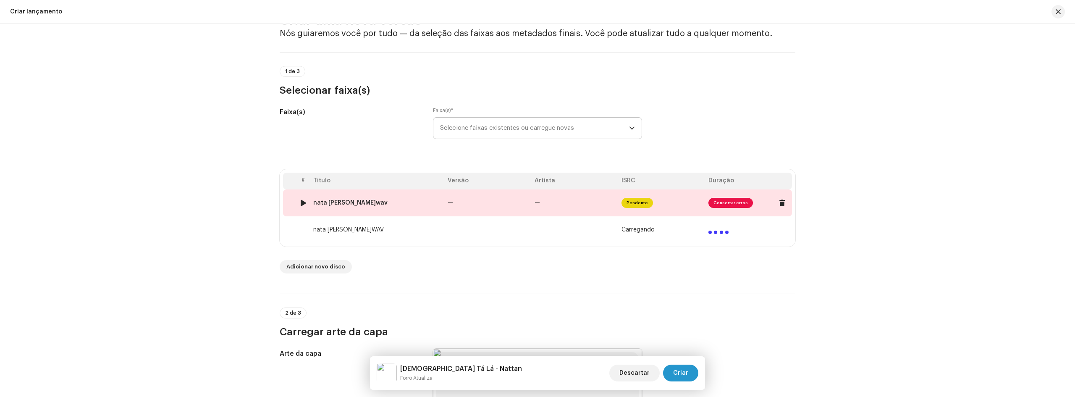
click at [736, 200] on span "Consertar erros" at bounding box center [731, 203] width 45 height 10
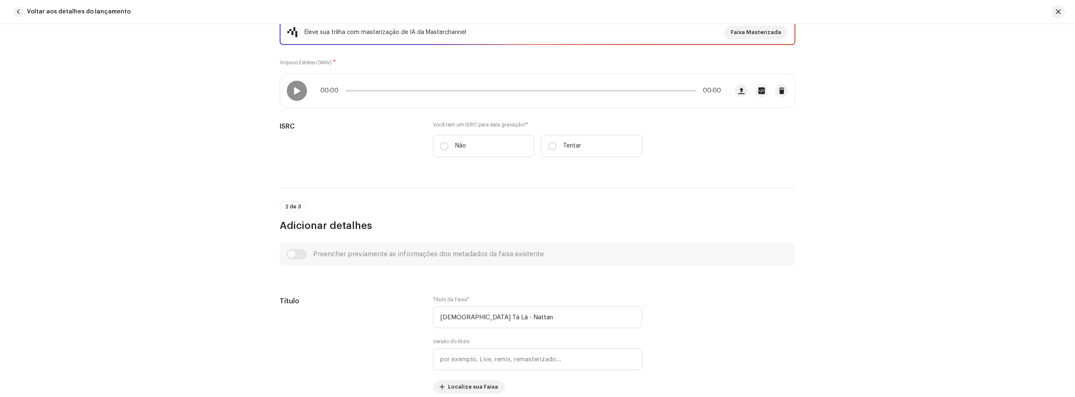
scroll to position [42, 0]
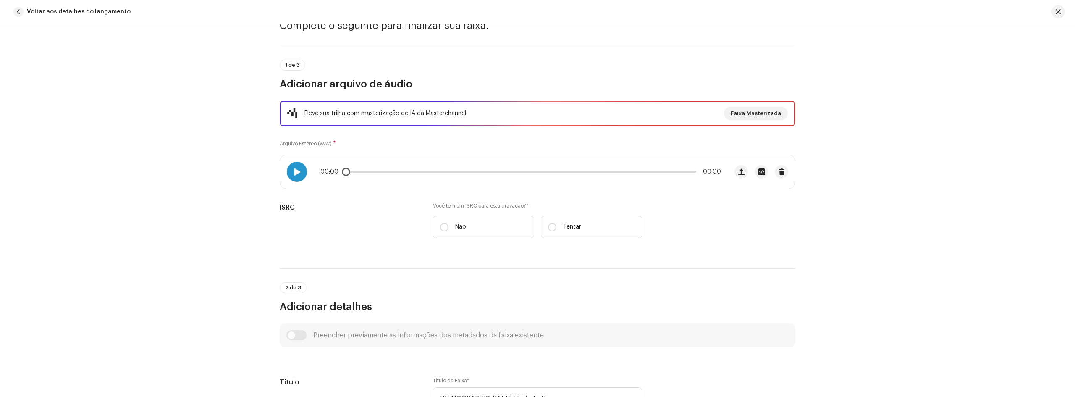
click at [293, 173] on span at bounding box center [296, 171] width 7 height 7
click at [470, 175] on div "00:00 00:00" at bounding box center [504, 172] width 448 height 34
click at [478, 171] on p-slider at bounding box center [520, 172] width 351 height 2
click at [301, 171] on div at bounding box center [297, 172] width 20 height 20
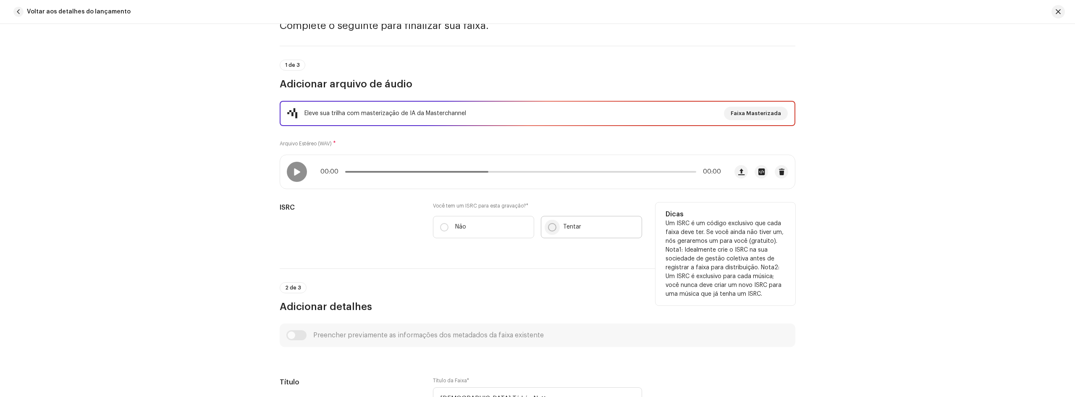
click at [550, 227] on input "Tentar" at bounding box center [552, 227] width 8 height 8
radio input "true"
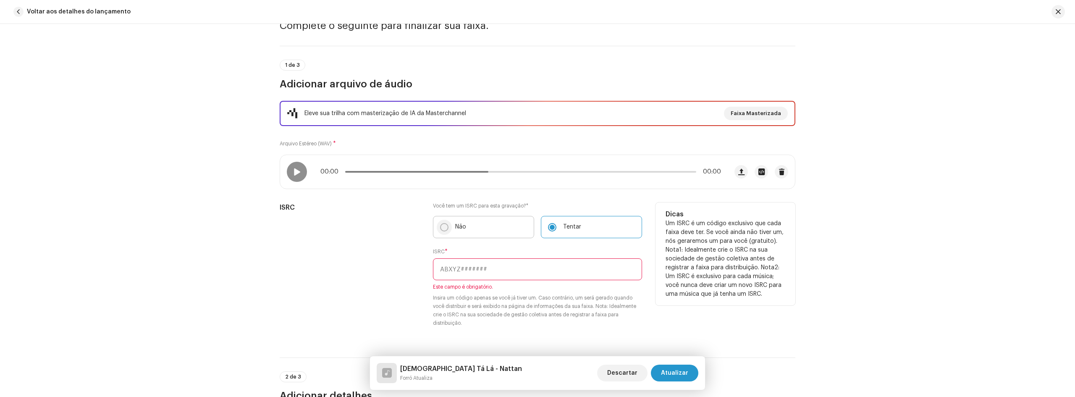
click at [443, 227] on input "Não" at bounding box center [444, 227] width 8 height 8
radio input "true"
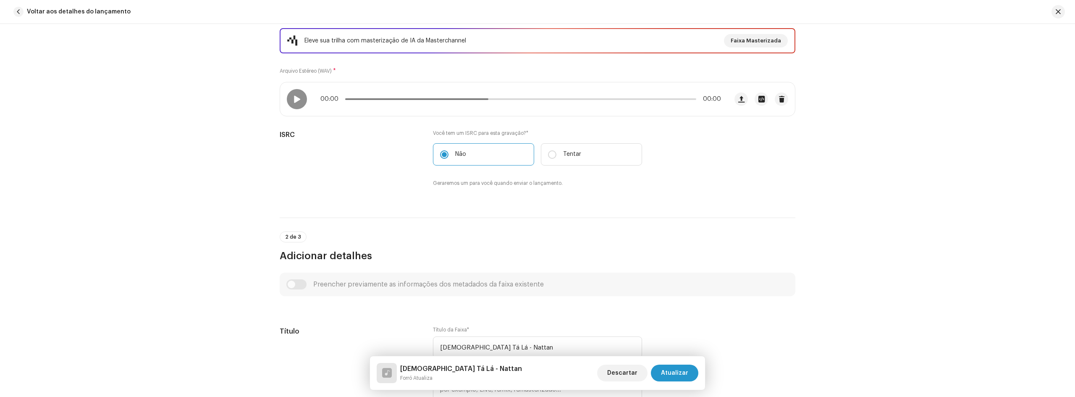
scroll to position [168, 0]
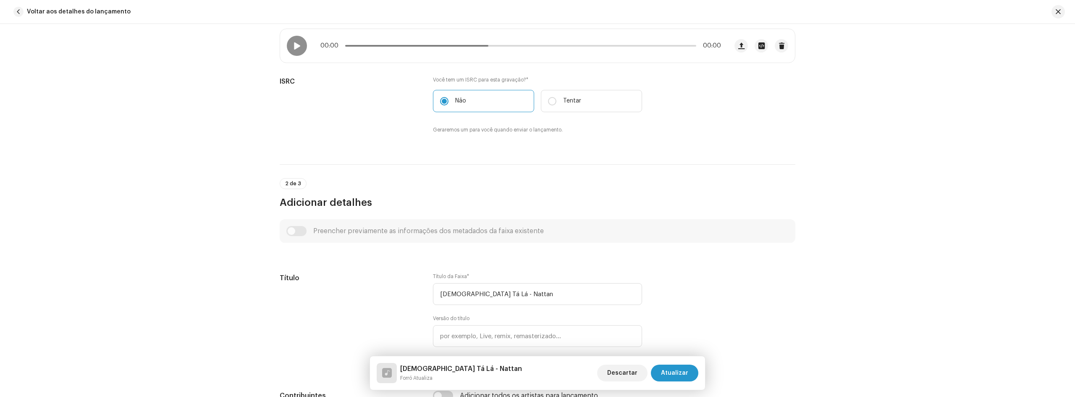
click at [220, 230] on div "Detalhes da faixa Complete o seguinte para finalizar sua faixa. 1 de 3 Adiciona…" at bounding box center [537, 210] width 1075 height 373
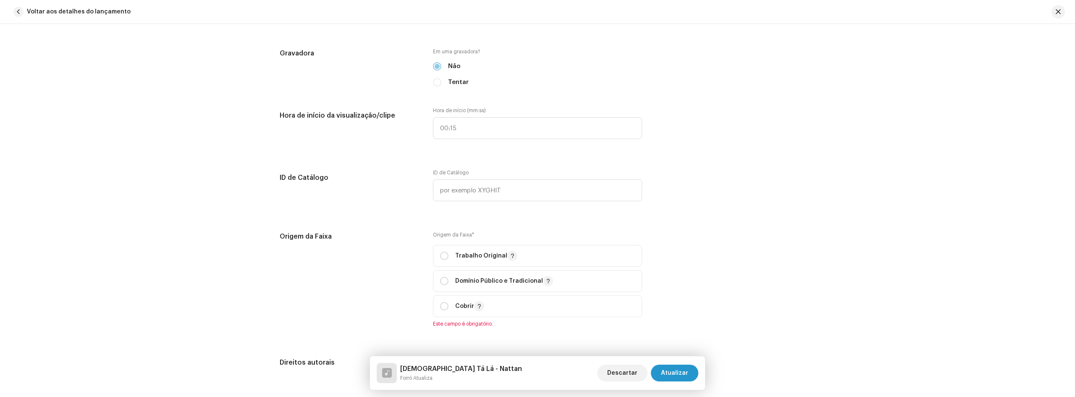
scroll to position [882, 0]
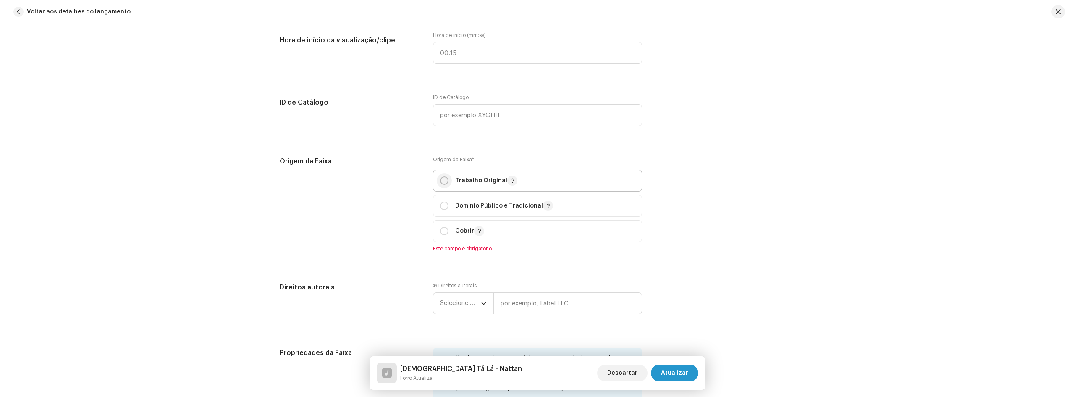
click at [441, 180] on input "radio" at bounding box center [444, 180] width 8 height 8
radio input "true"
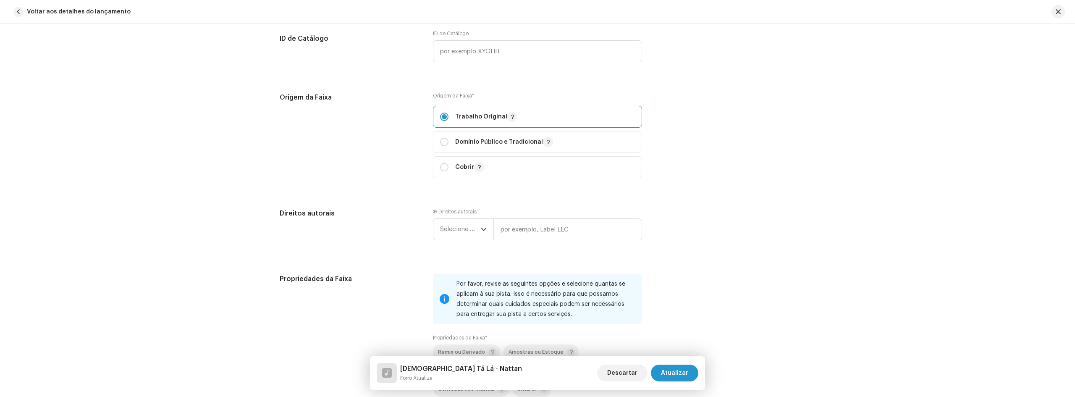
scroll to position [966, 0]
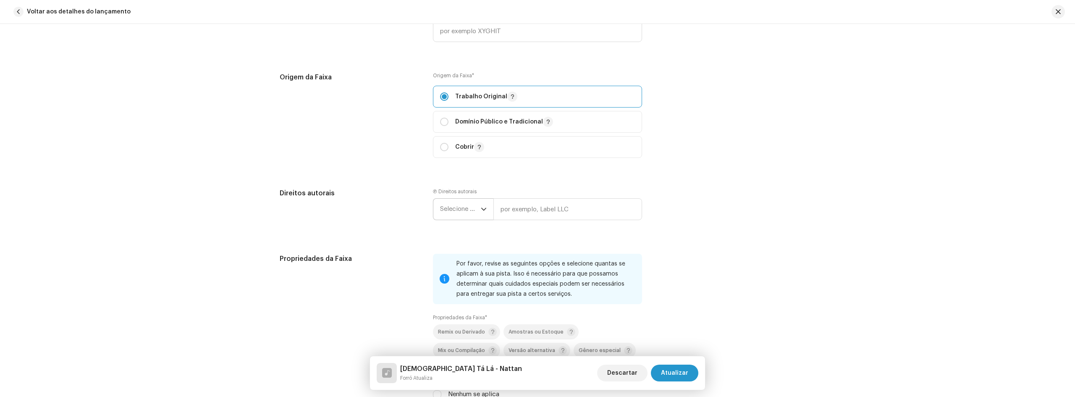
click at [457, 205] on span "Selecione o ano" at bounding box center [460, 209] width 41 height 21
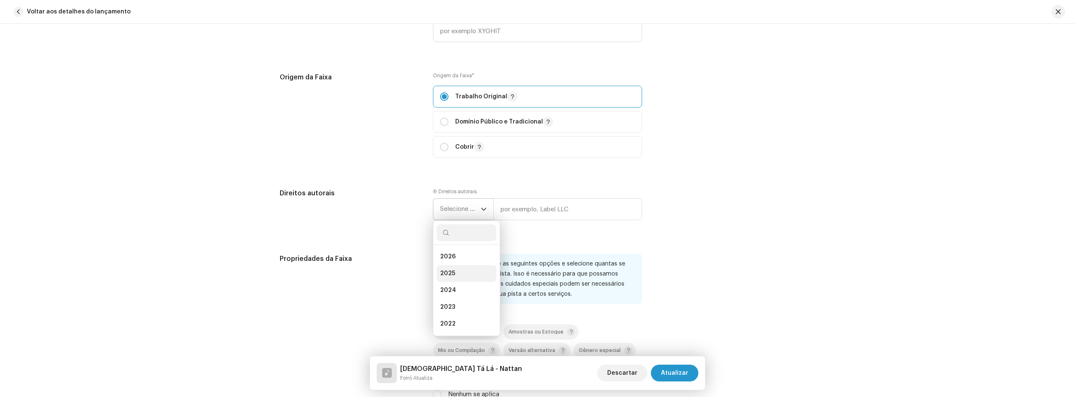
click at [460, 271] on li "2025" at bounding box center [467, 273] width 60 height 17
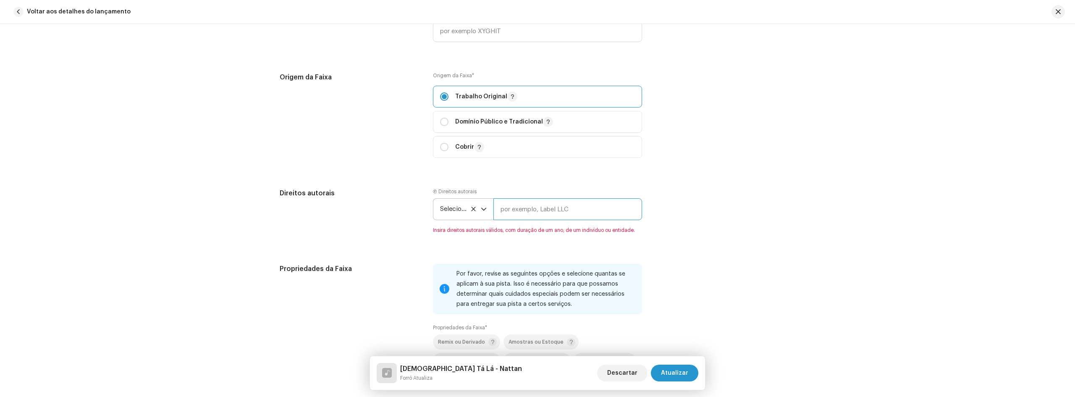
click at [516, 212] on input "text" at bounding box center [568, 209] width 149 height 22
type input "n"
type input "Nattan"
click at [698, 249] on div "Detalhes da faixa Complete o seguinte para finalizar sua faixa. 1 de 3 Adiciona…" at bounding box center [537, 11] width 543 height 1867
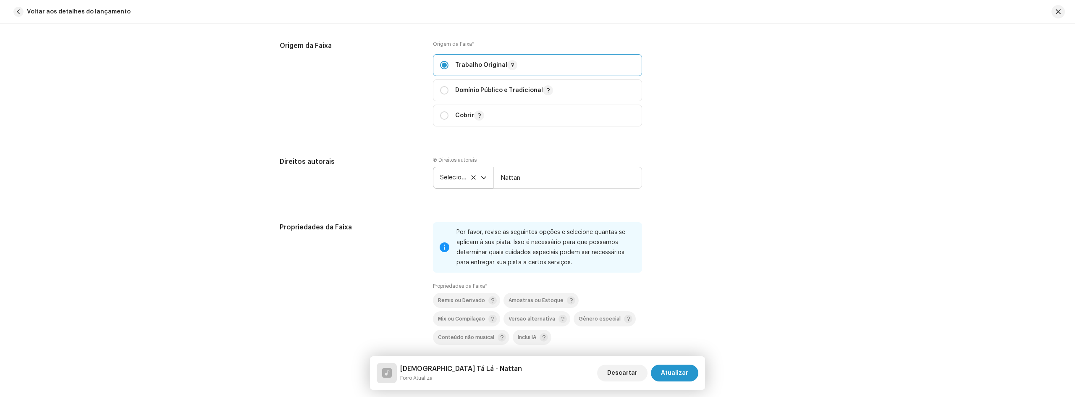
scroll to position [1050, 0]
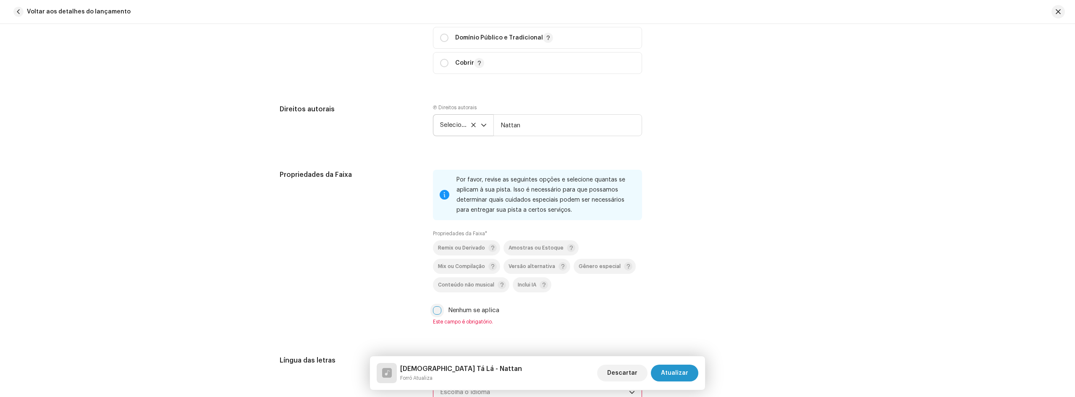
click at [436, 311] on input "Nenhum se aplica" at bounding box center [437, 310] width 8 height 8
checkbox input "true"
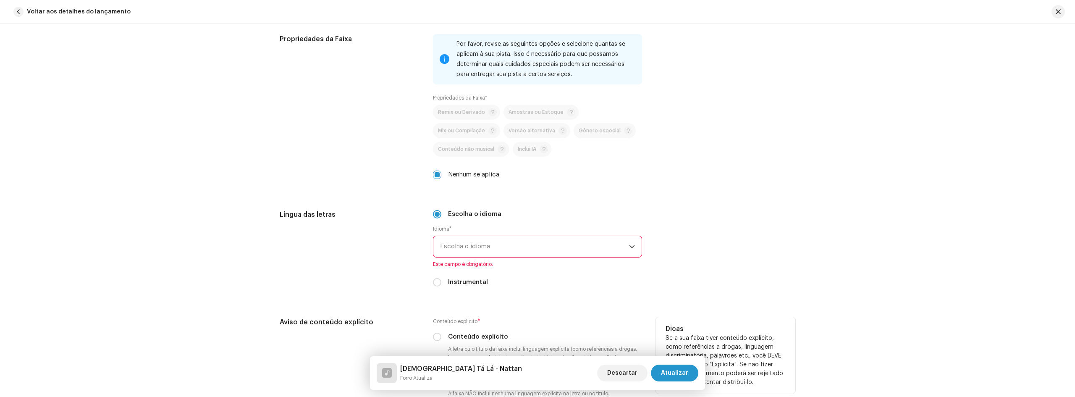
scroll to position [1218, 0]
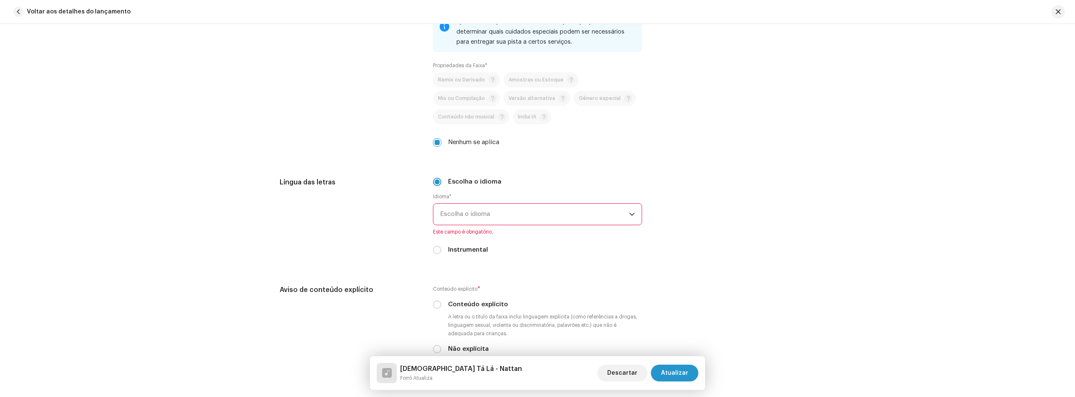
click at [479, 213] on font "Escolha o idioma" at bounding box center [465, 214] width 50 height 6
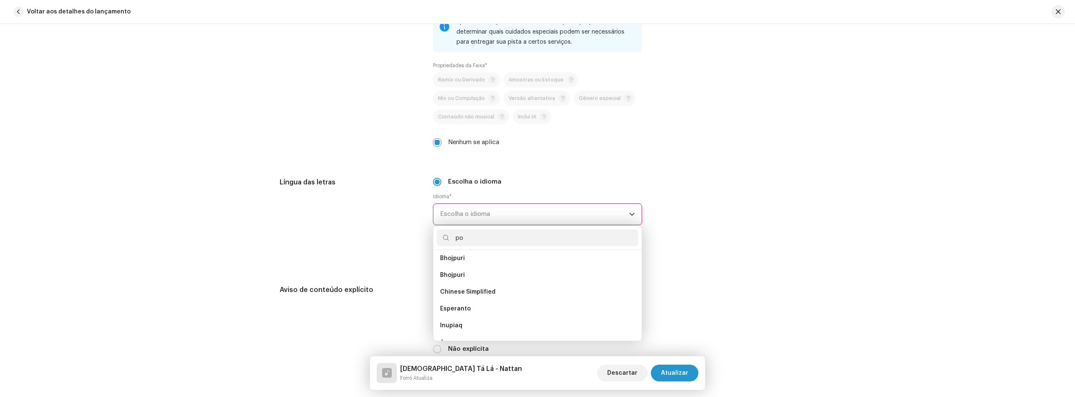
scroll to position [0, 0]
type input "port"
click at [475, 268] on li "Portuguese" at bounding box center [538, 261] width 202 height 17
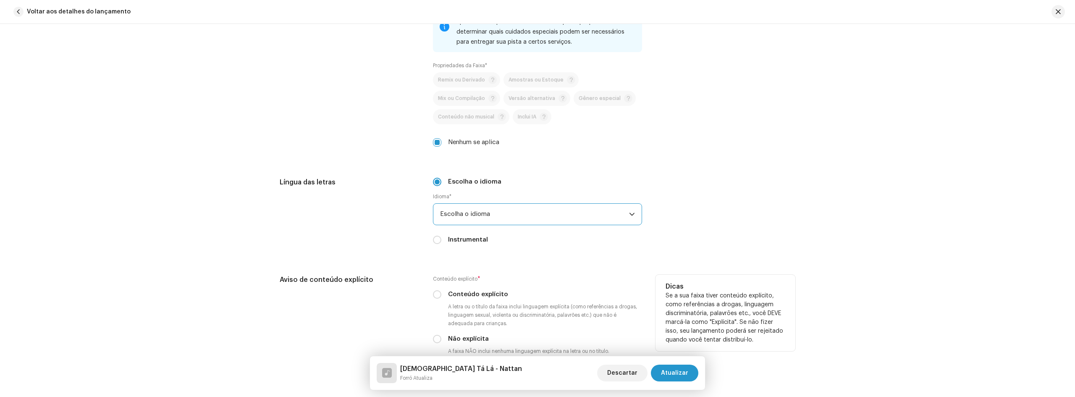
scroll to position [1302, 0]
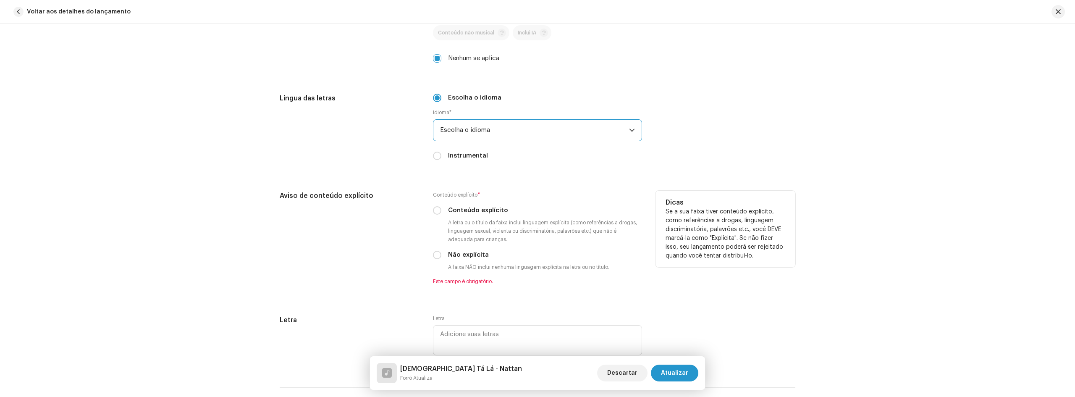
click at [470, 260] on div "Conteúdo explícito * Conteúdo explícito A letra ou o título da faixa inclui lin…" at bounding box center [537, 238] width 209 height 94
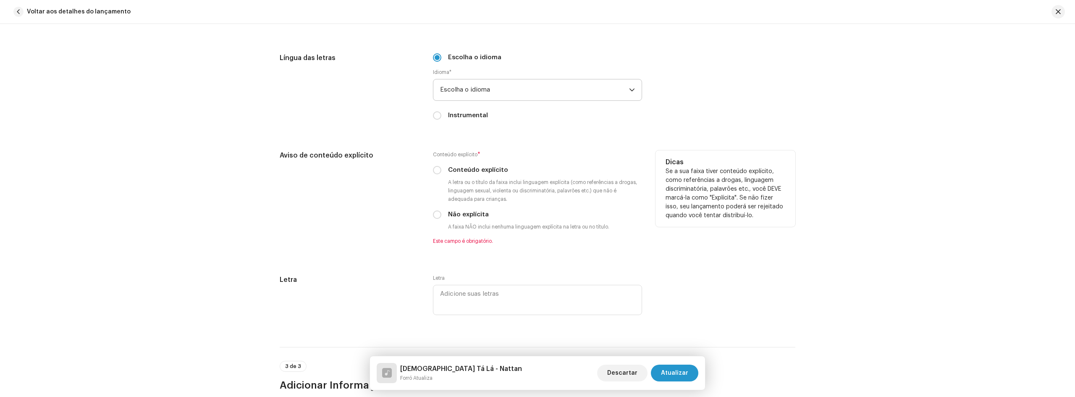
scroll to position [1386, 0]
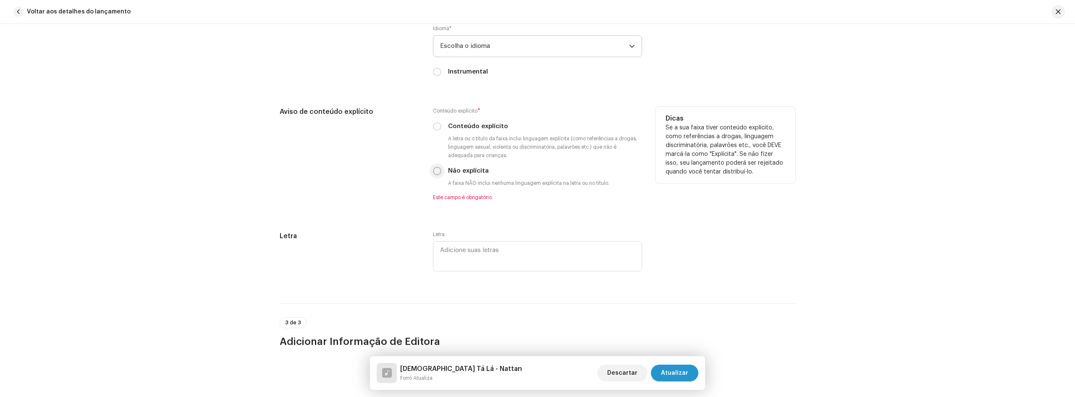
click at [439, 168] on input "Não explícita" at bounding box center [437, 171] width 8 height 8
radio input "true"
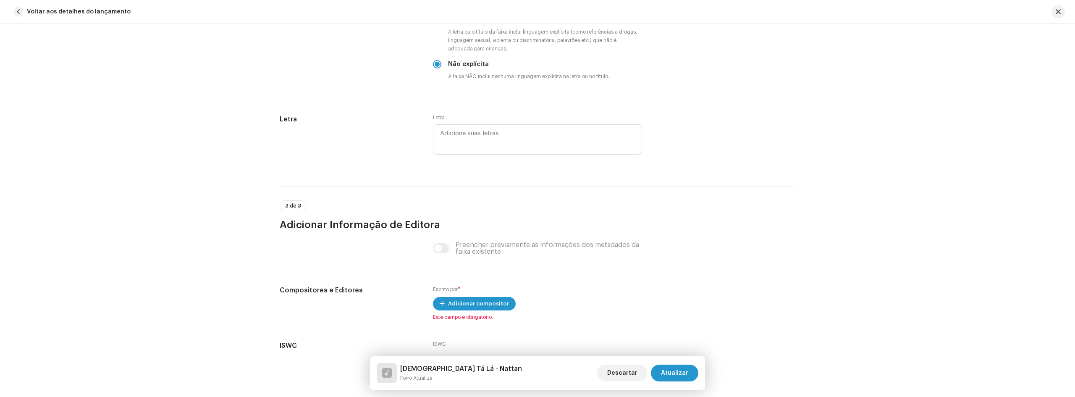
scroll to position [1554, 0]
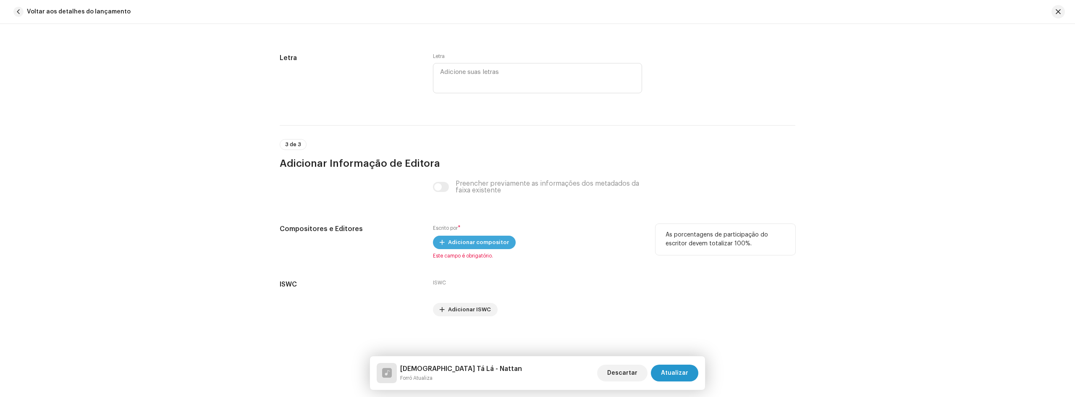
click at [473, 242] on font "Adicionar compositor" at bounding box center [478, 241] width 61 height 5
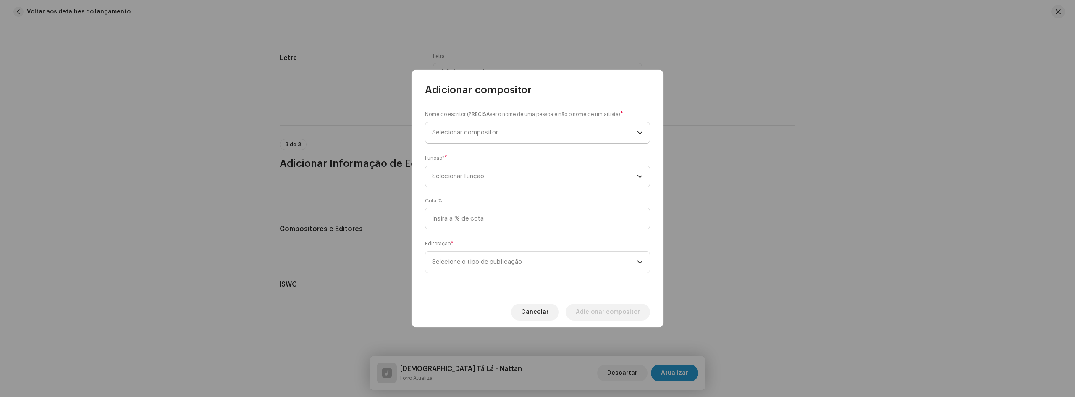
click at [468, 129] on span "Selecionar compositor" at bounding box center [534, 132] width 205 height 21
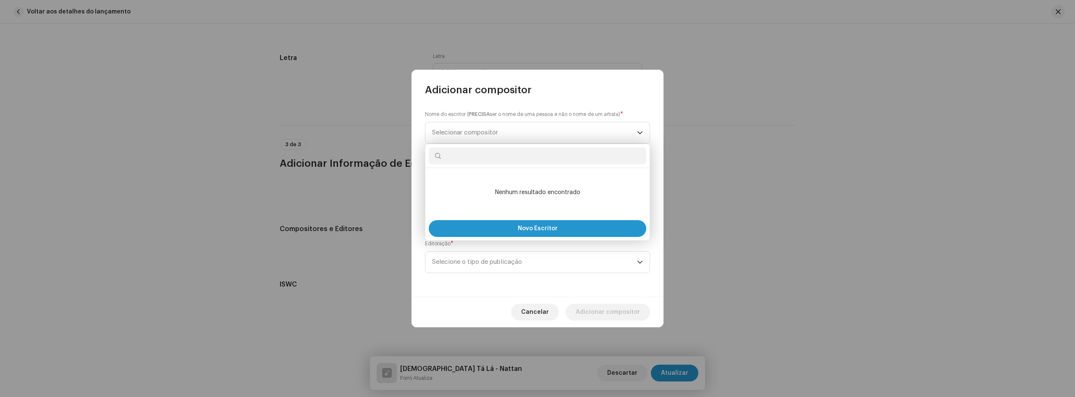
type input "c"
click at [534, 226] on font "Novo Escritor" at bounding box center [538, 229] width 40 height 6
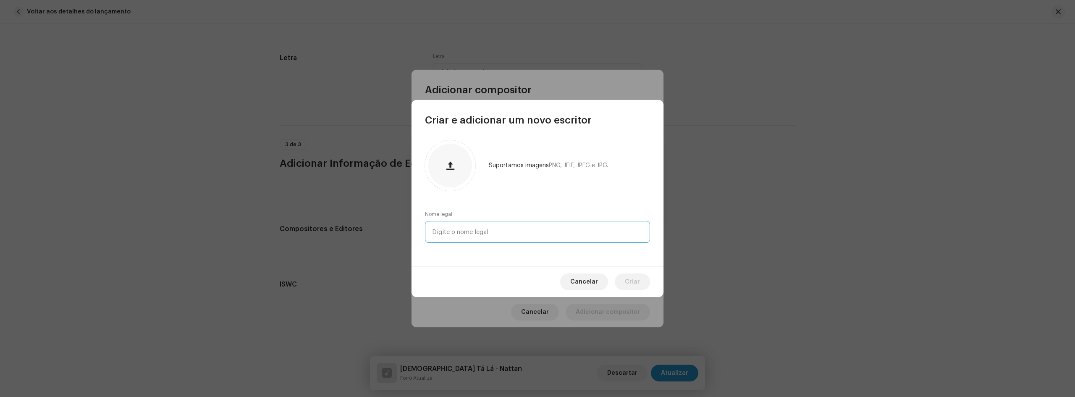
drag, startPoint x: 473, startPoint y: 231, endPoint x: 478, endPoint y: 233, distance: 4.9
click at [474, 233] on input "text" at bounding box center [537, 232] width 225 height 22
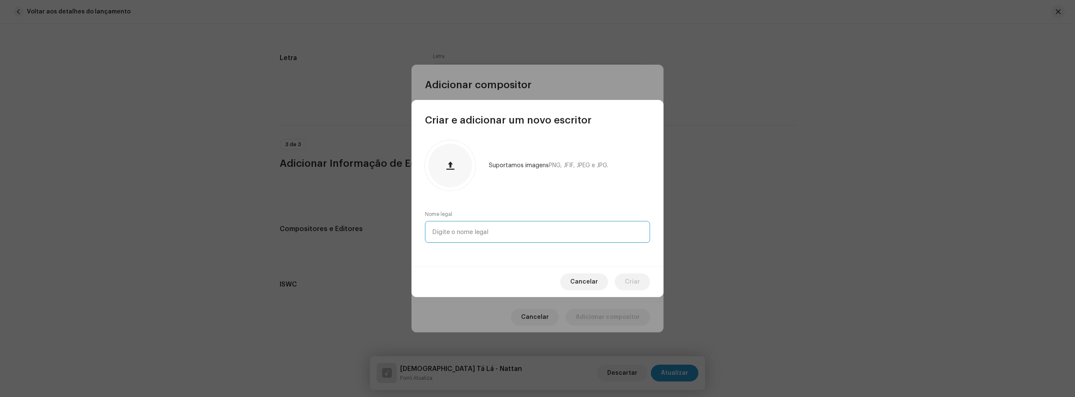
paste input "[PERSON_NAME]."
type input "[PERSON_NAME]."
click at [625, 283] on button "Criar" at bounding box center [632, 281] width 35 height 17
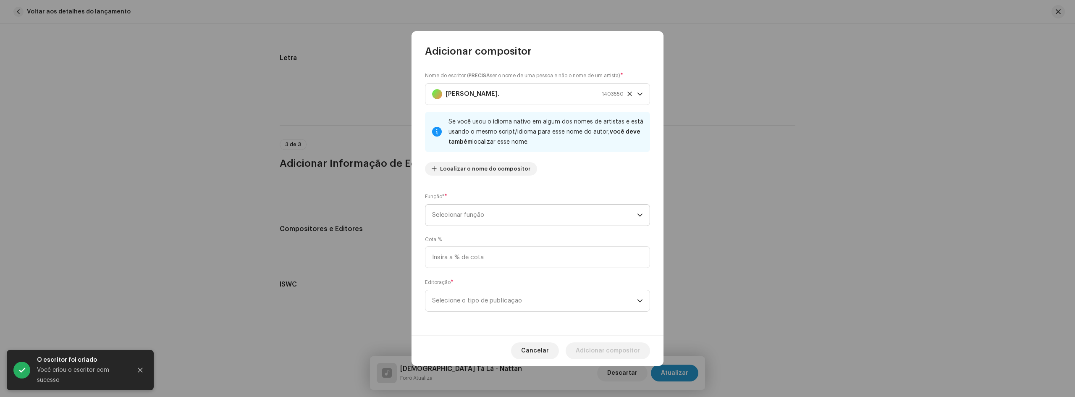
click at [519, 214] on span "Selecionar função" at bounding box center [534, 215] width 205 height 21
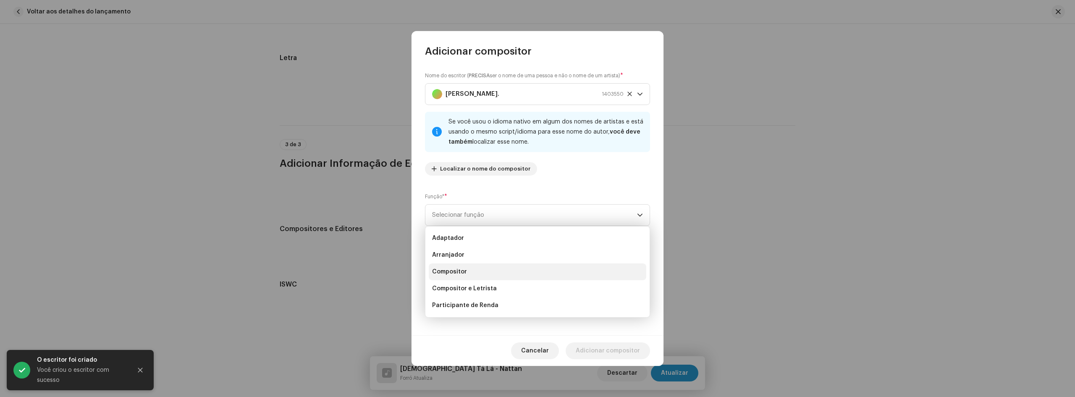
click at [481, 272] on li "Compositor" at bounding box center [538, 271] width 218 height 17
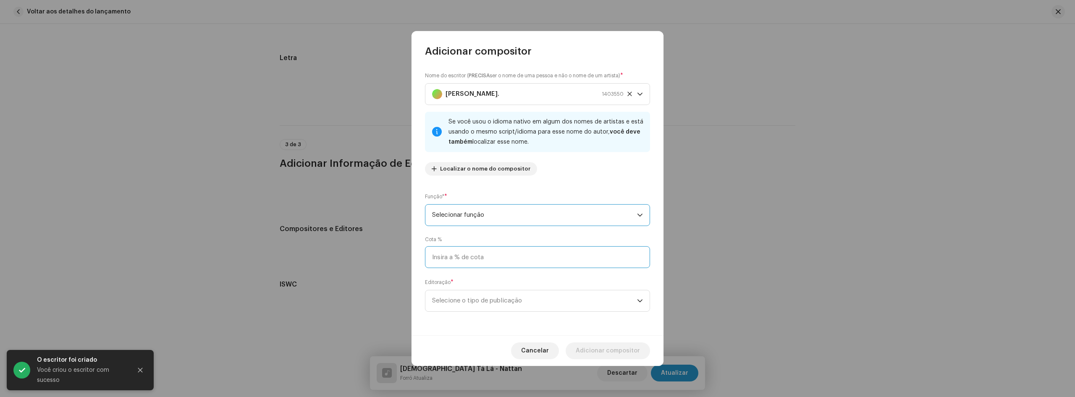
click at [487, 256] on input at bounding box center [537, 257] width 225 height 22
type input "100,00"
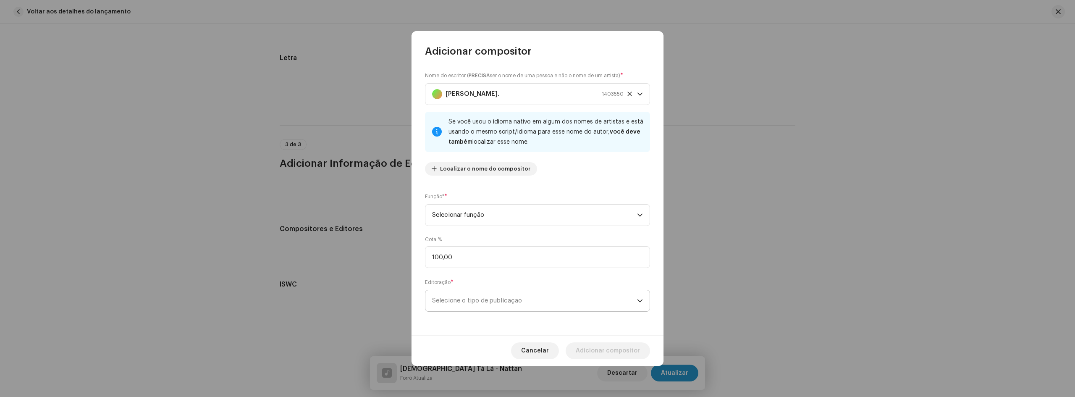
click at [492, 296] on span "Selecione o tipo de publicação" at bounding box center [534, 300] width 205 height 21
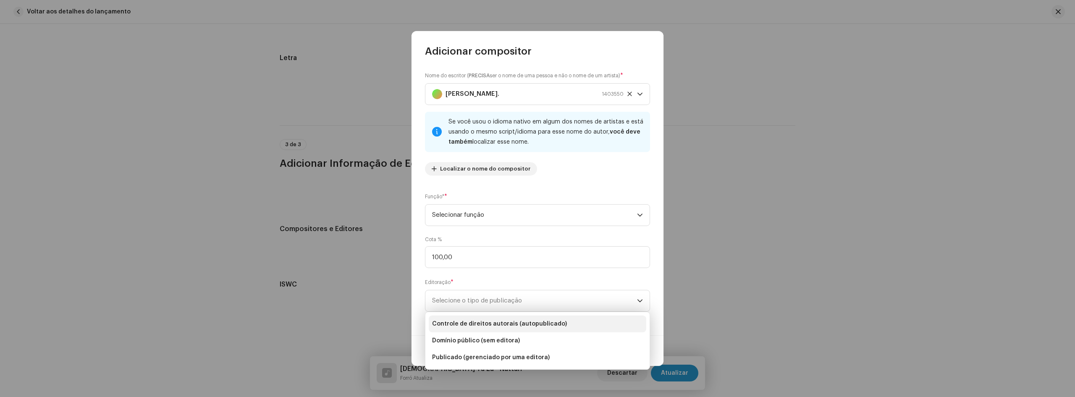
click at [518, 324] on font "Controle de direitos autorais (autopublicado)" at bounding box center [499, 324] width 135 height 6
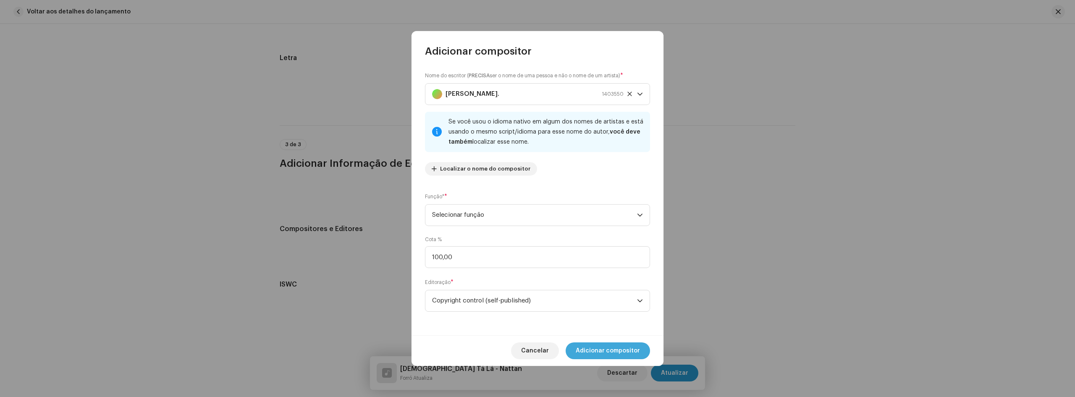
click at [617, 350] on font "Adicionar compositor" at bounding box center [608, 351] width 64 height 6
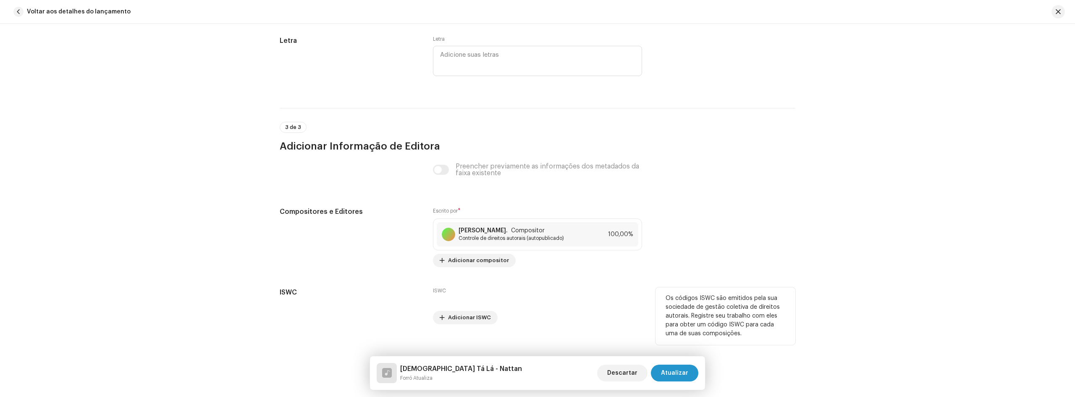
scroll to position [1579, 0]
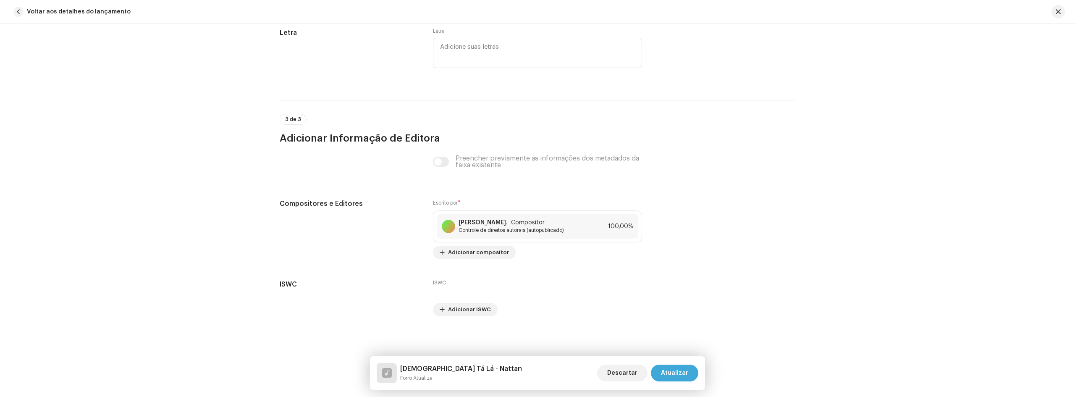
click at [683, 375] on font "Atualizar" at bounding box center [674, 373] width 27 height 6
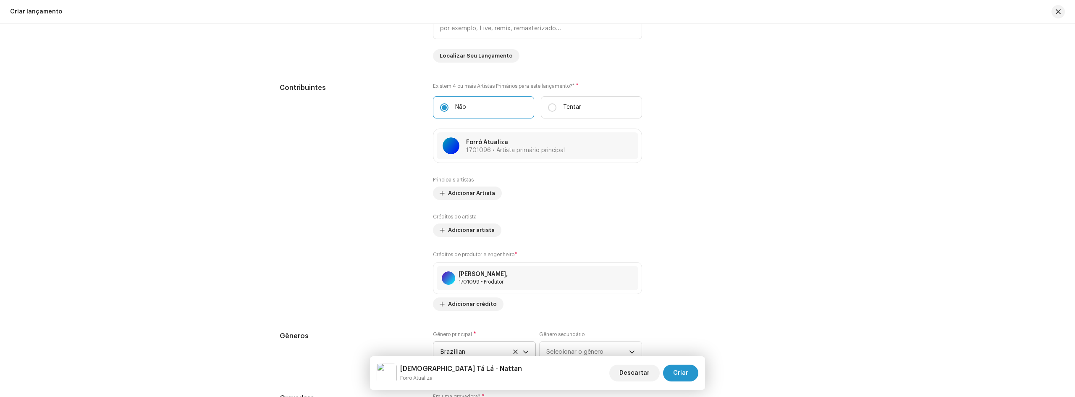
scroll to position [1008, 0]
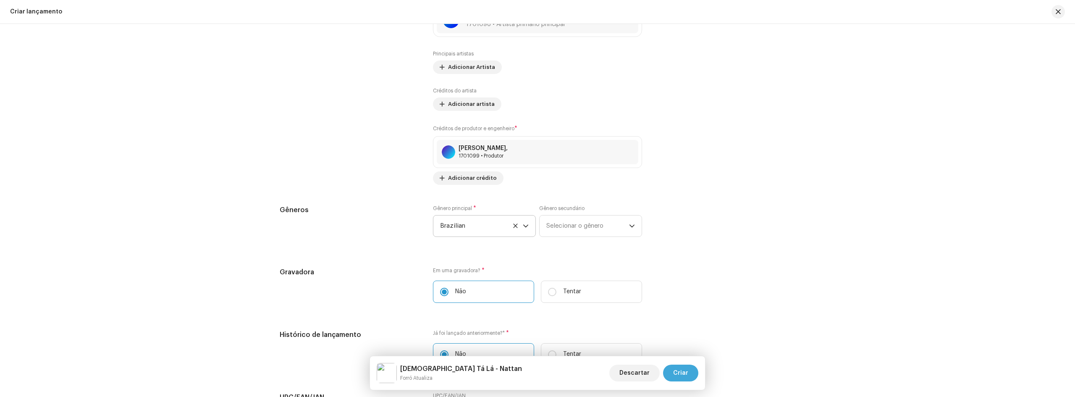
click at [684, 377] on span "Criar" at bounding box center [680, 373] width 15 height 17
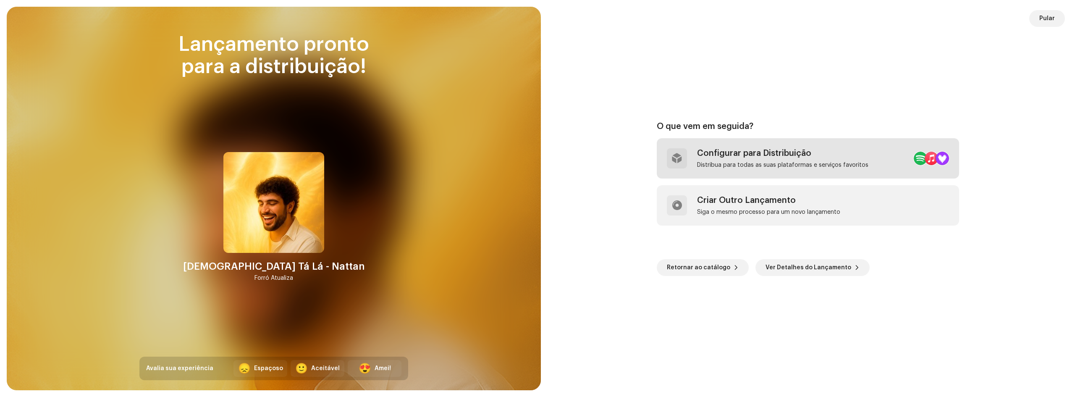
click at [757, 168] on div "Distribua para todas as suas plataformas e serviços favoritos" at bounding box center [782, 165] width 171 height 7
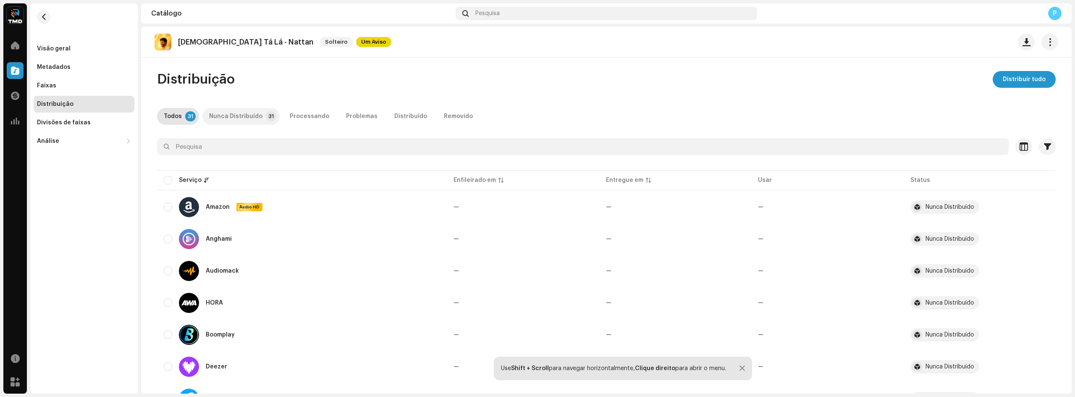
click at [237, 114] on font "Nunca Distribuído" at bounding box center [235, 116] width 53 height 6
click at [299, 116] on font "Processando" at bounding box center [309, 116] width 39 height 6
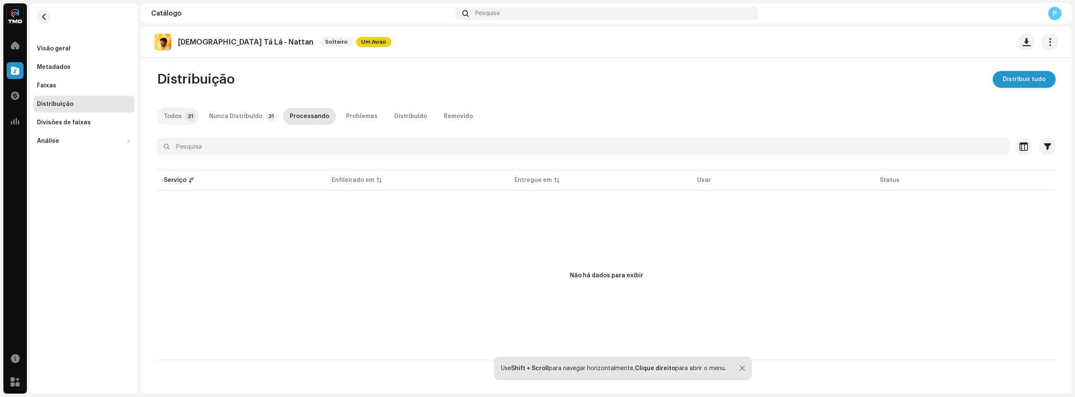
click at [172, 118] on font "Todos" at bounding box center [173, 116] width 18 height 6
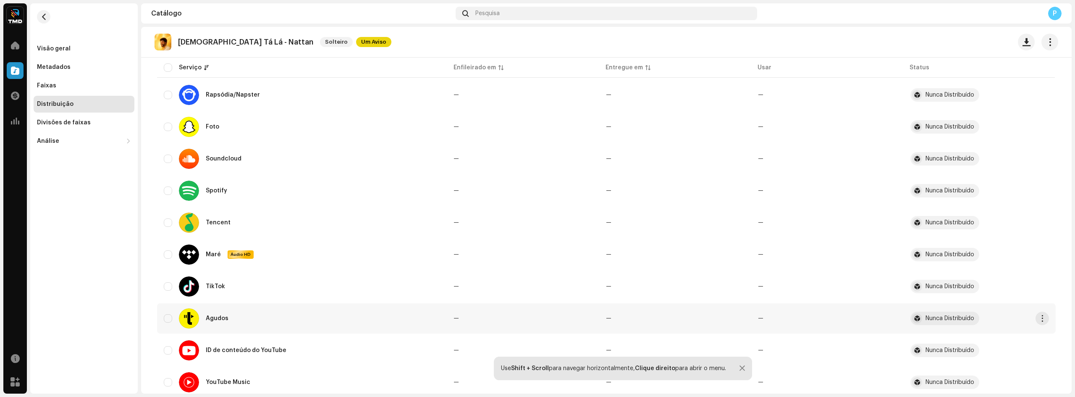
scroll to position [810, 0]
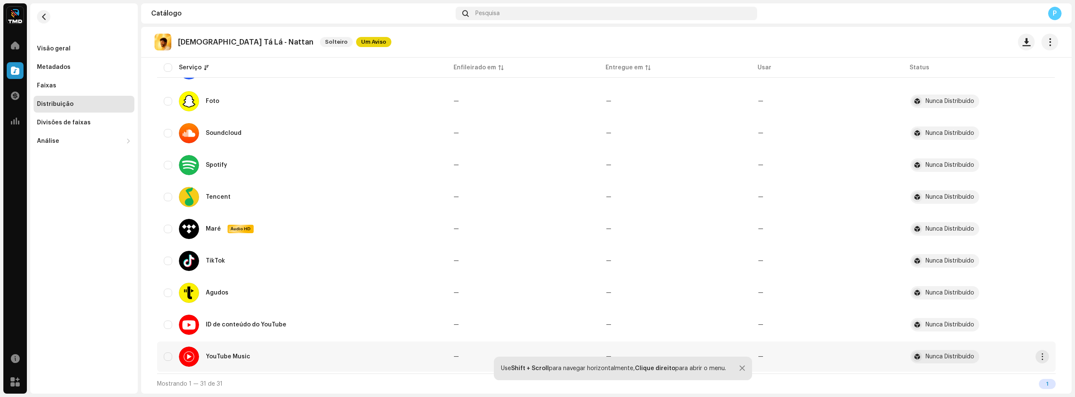
drag, startPoint x: 168, startPoint y: 325, endPoint x: 173, endPoint y: 347, distance: 23.3
click at [167, 325] on input "checkbox" at bounding box center [168, 325] width 8 height 8
checkbox input "true"
click at [166, 353] on input "Row Unselected" at bounding box center [168, 356] width 8 height 8
checkbox input "true"
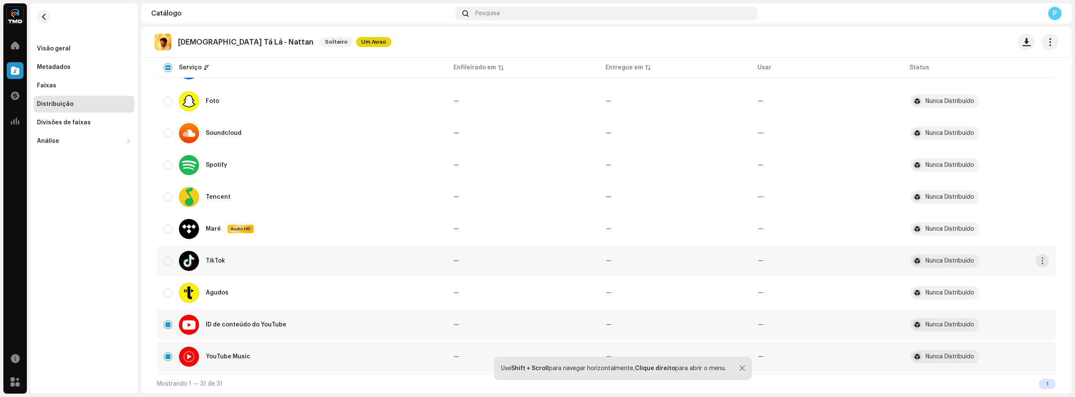
click at [166, 256] on div "TikTok" at bounding box center [302, 261] width 276 height 20
click at [164, 262] on input "Row Unselected" at bounding box center [168, 261] width 8 height 8
checkbox input "true"
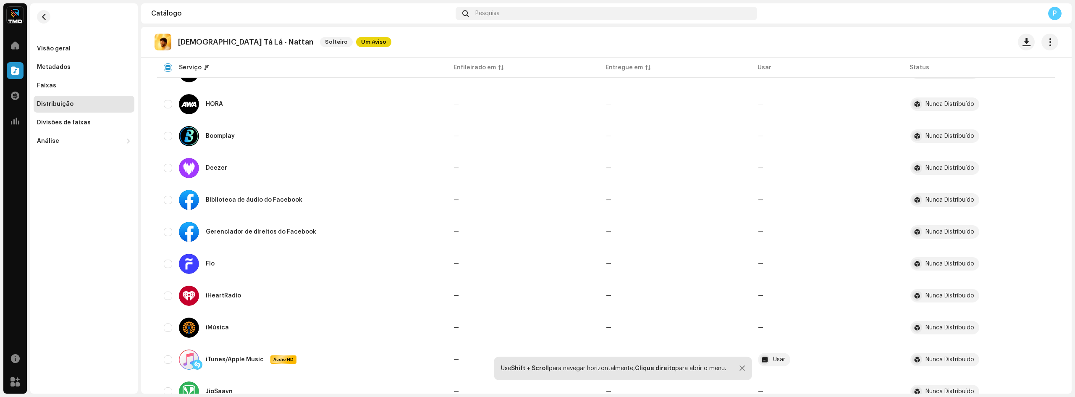
scroll to position [180, 0]
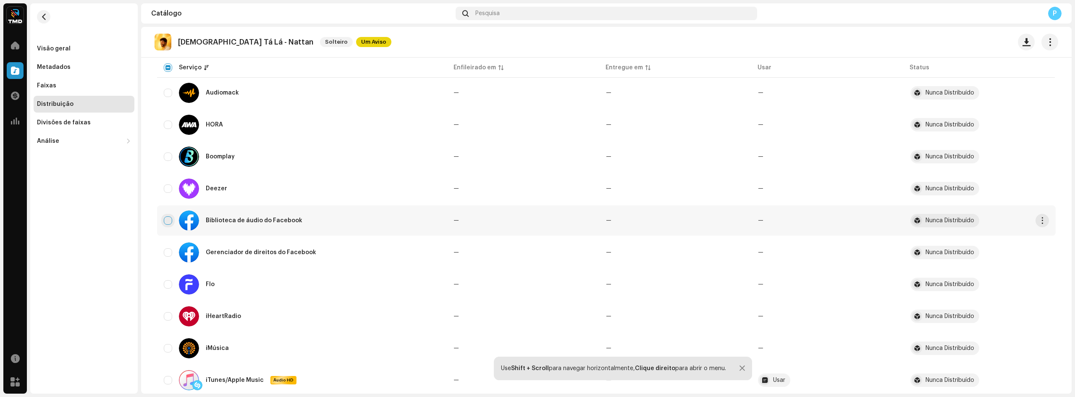
click at [168, 222] on input "Row Unselected" at bounding box center [168, 220] width 8 height 8
checkbox input "true"
click at [168, 251] on input "Row Unselected" at bounding box center [168, 252] width 8 height 8
checkbox input "true"
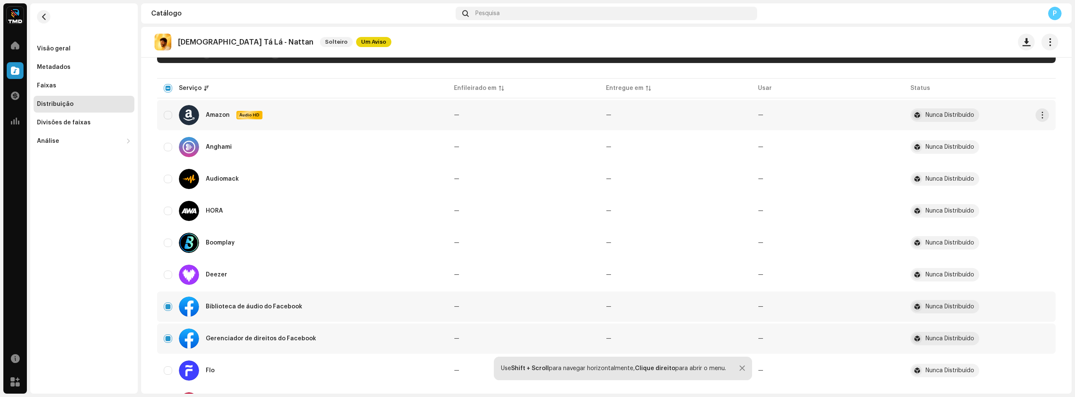
scroll to position [0, 0]
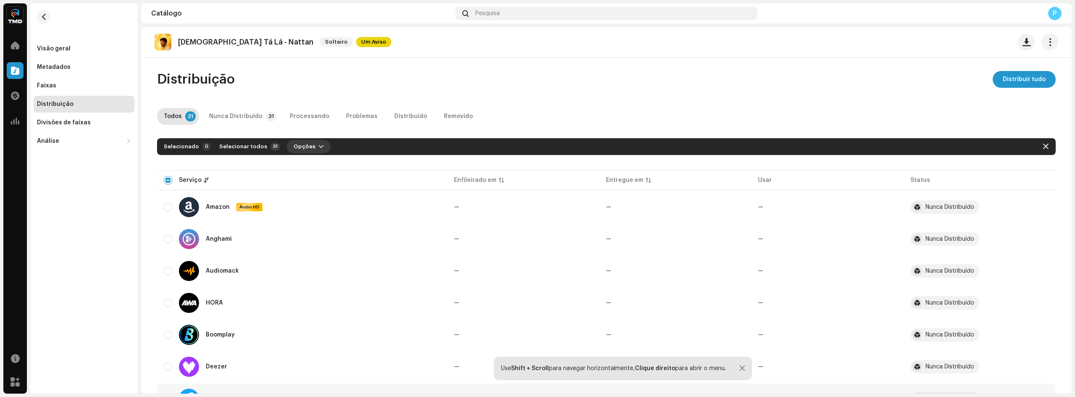
click at [303, 145] on span "Opções" at bounding box center [305, 146] width 22 height 17
click at [307, 167] on font "Distribuir" at bounding box center [299, 166] width 28 height 6
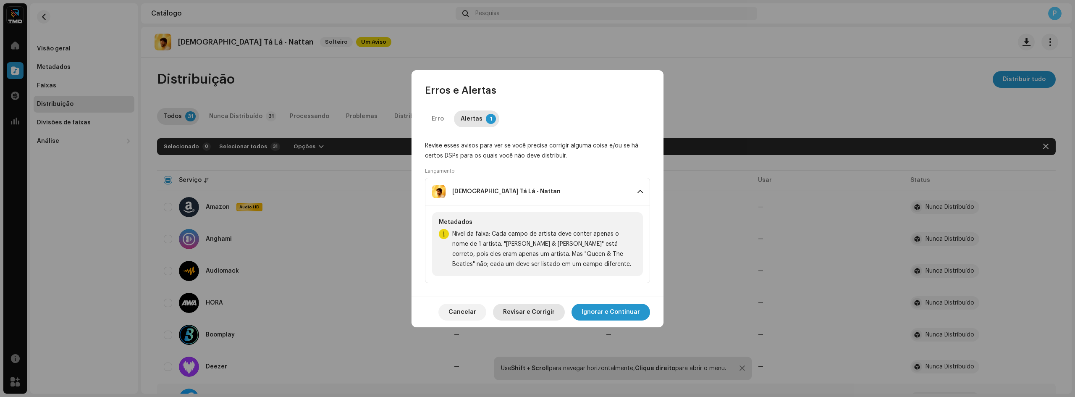
click at [539, 316] on span "Revisar e Corrigir" at bounding box center [529, 312] width 52 height 17
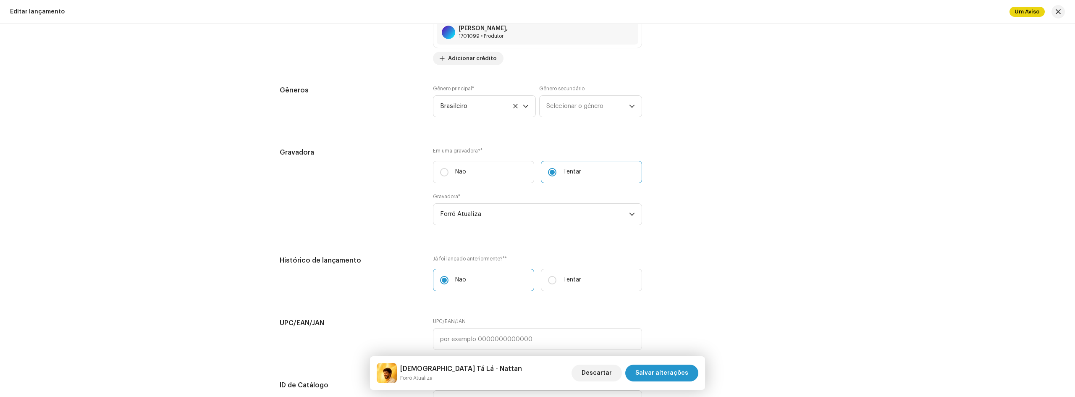
scroll to position [1017, 0]
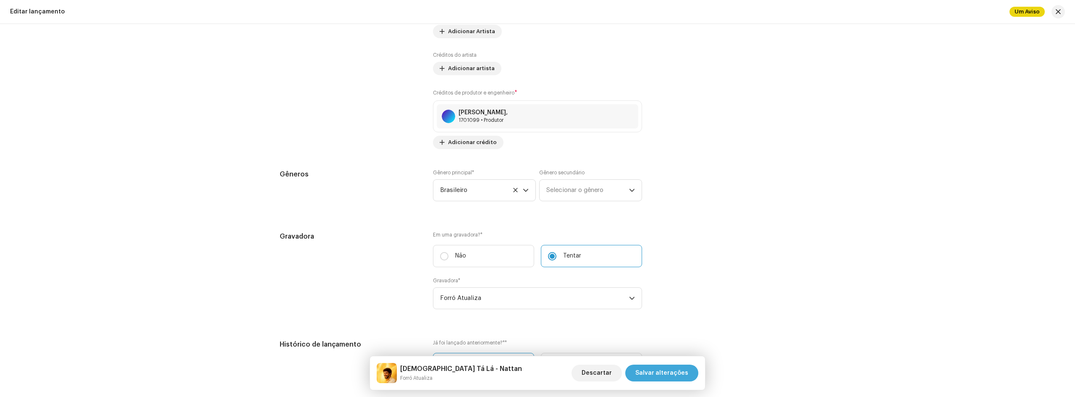
click at [657, 370] on span "Salvar alterações" at bounding box center [662, 373] width 53 height 17
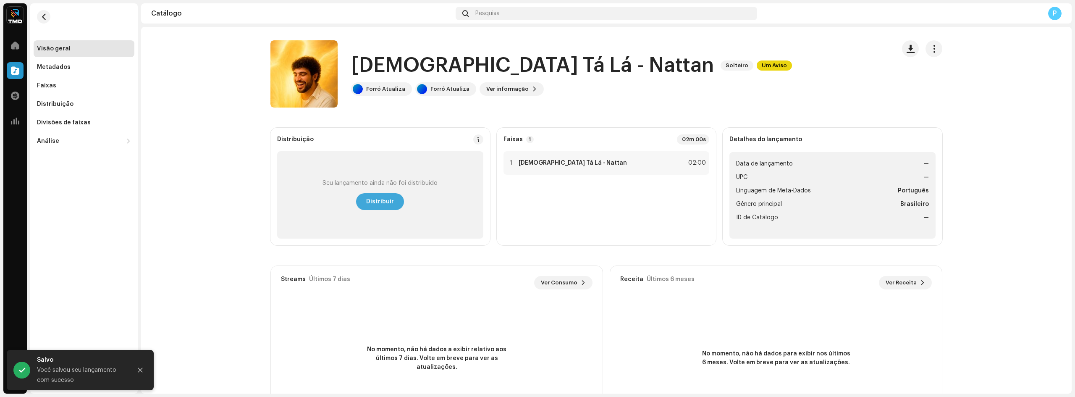
click at [388, 202] on font "Distribuir" at bounding box center [380, 202] width 28 height 6
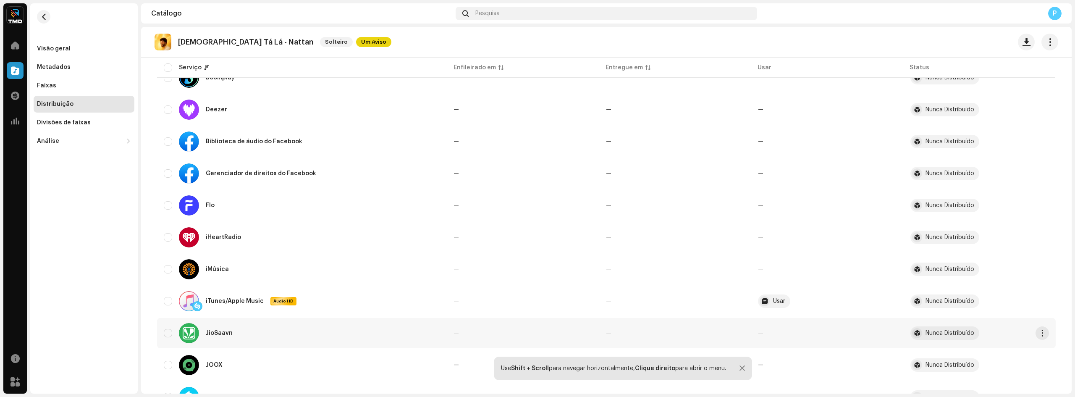
scroll to position [210, 0]
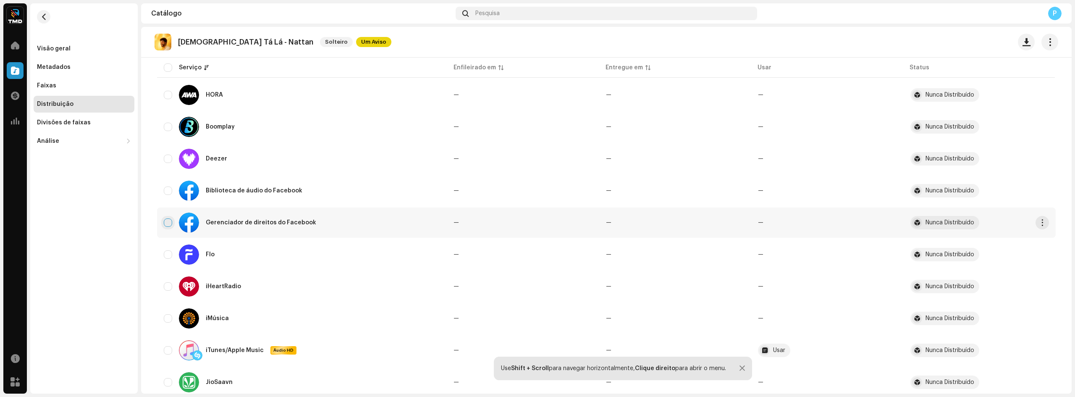
click at [164, 218] on input "checkbox" at bounding box center [168, 222] width 8 height 8
checkbox input "true"
click at [165, 192] on input "Row Unselected" at bounding box center [168, 191] width 8 height 8
checkbox input "true"
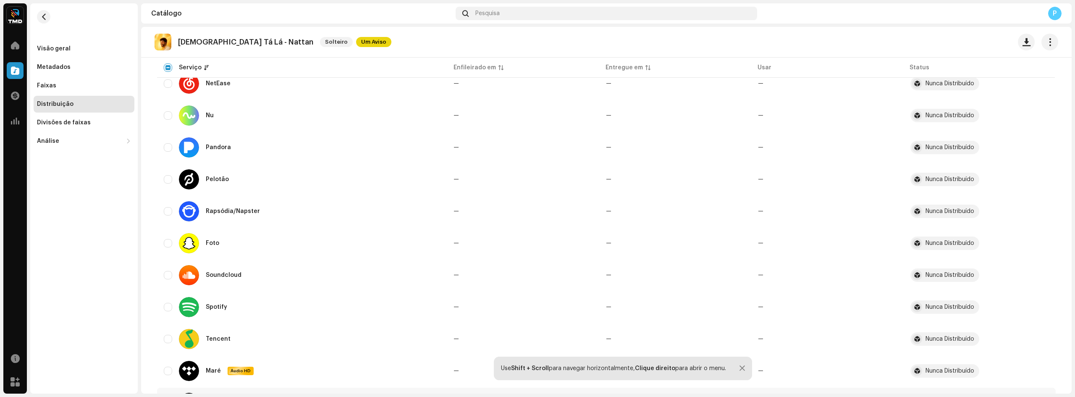
scroll to position [810, 0]
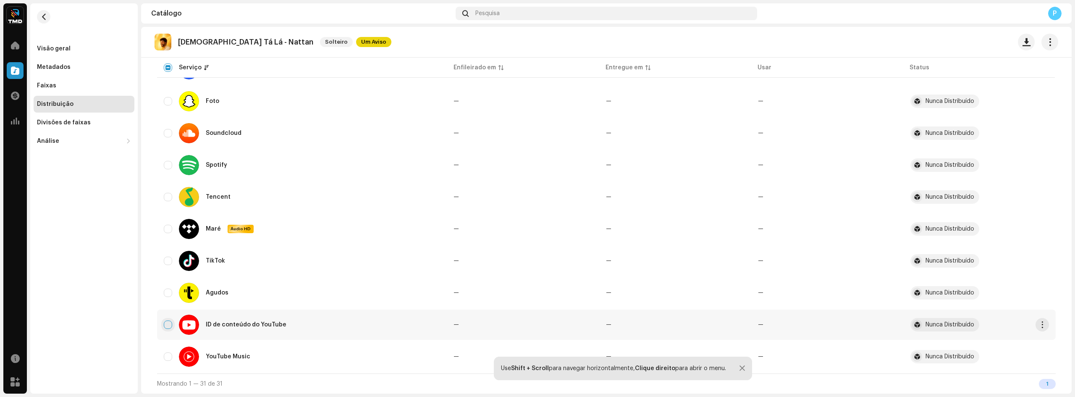
click at [164, 322] on div "ID de conteúdo do YouTube" at bounding box center [302, 325] width 276 height 20
click at [164, 357] on input "Row Unselected" at bounding box center [168, 356] width 8 height 8
checkbox input "true"
click at [167, 323] on input "Row Unselected" at bounding box center [168, 325] width 8 height 8
checkbox input "true"
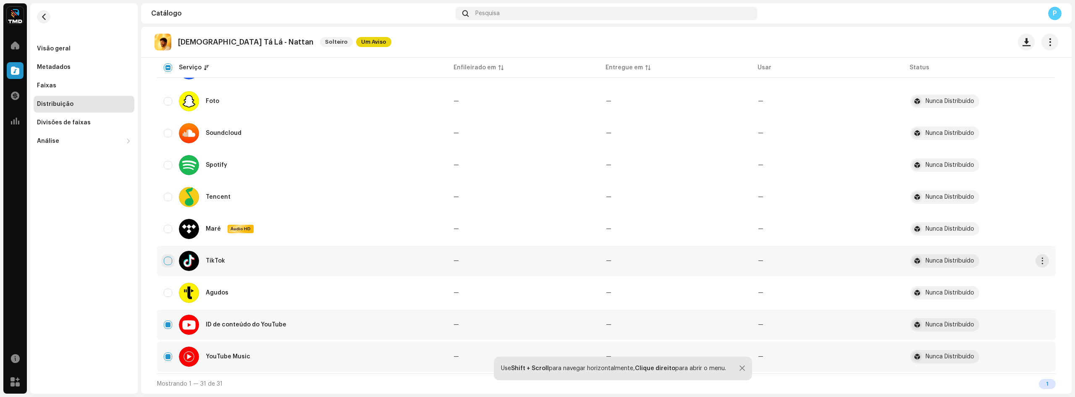
click at [165, 263] on input "Row Unselected" at bounding box center [168, 261] width 8 height 8
checkbox input "true"
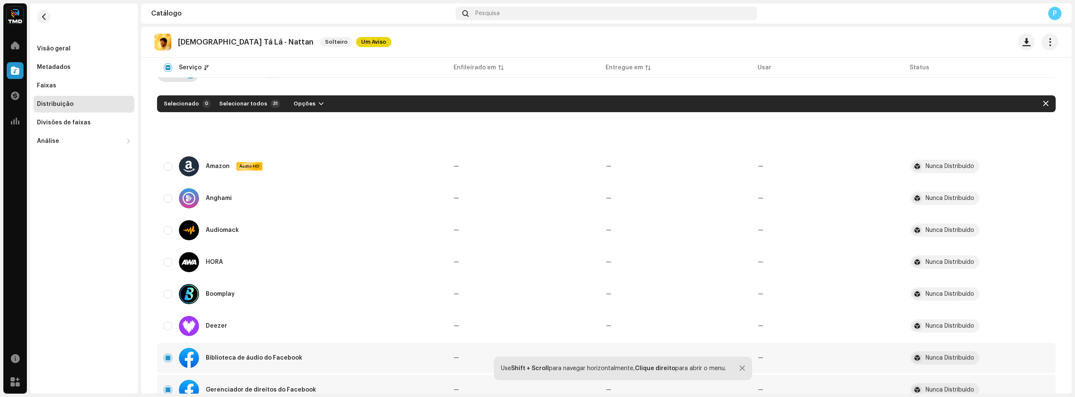
scroll to position [0, 0]
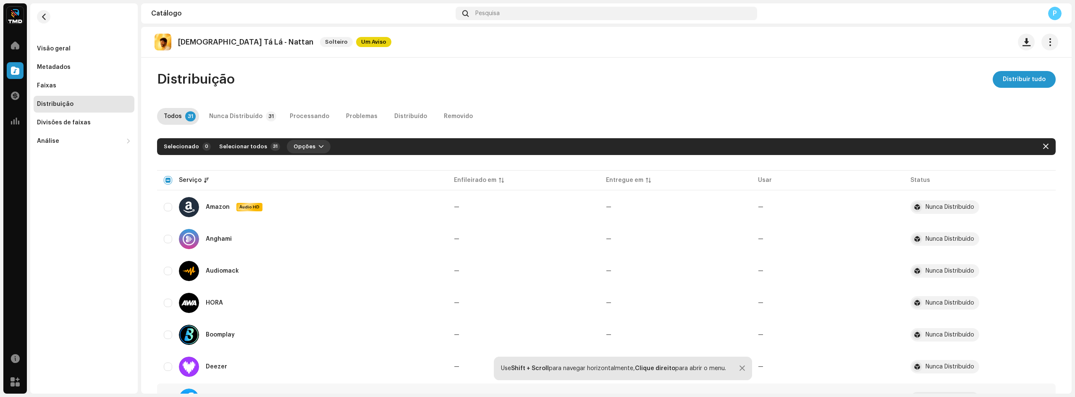
click at [303, 149] on font "Opções" at bounding box center [305, 146] width 22 height 5
click at [306, 165] on font "Distribuir" at bounding box center [299, 166] width 28 height 6
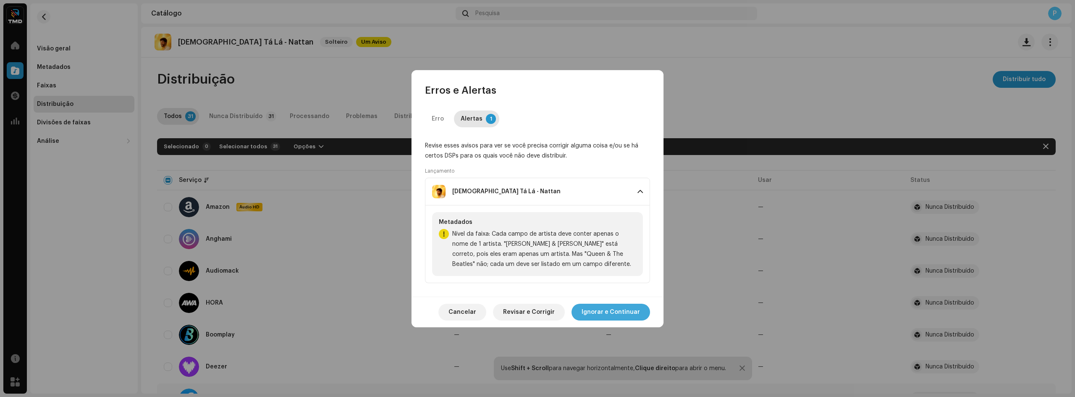
click at [623, 312] on font "Ignorar e Continuar" at bounding box center [611, 312] width 58 height 6
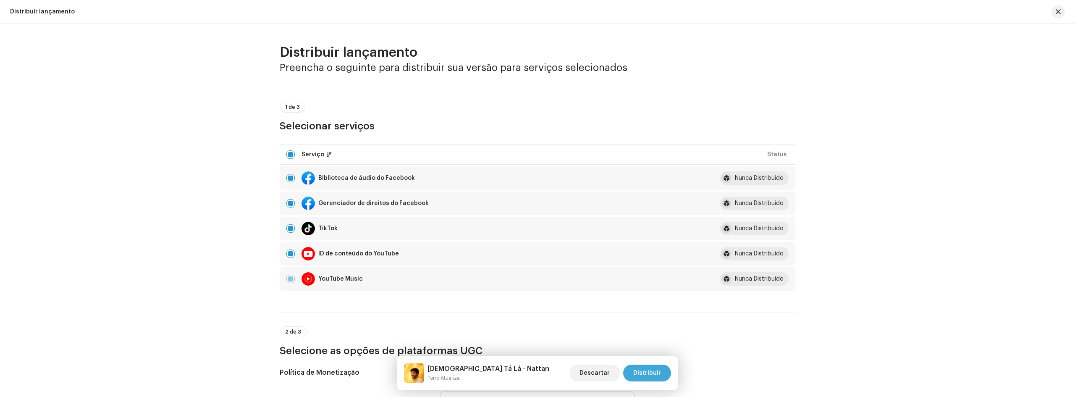
click at [656, 374] on font "Distribuir" at bounding box center [647, 373] width 28 height 6
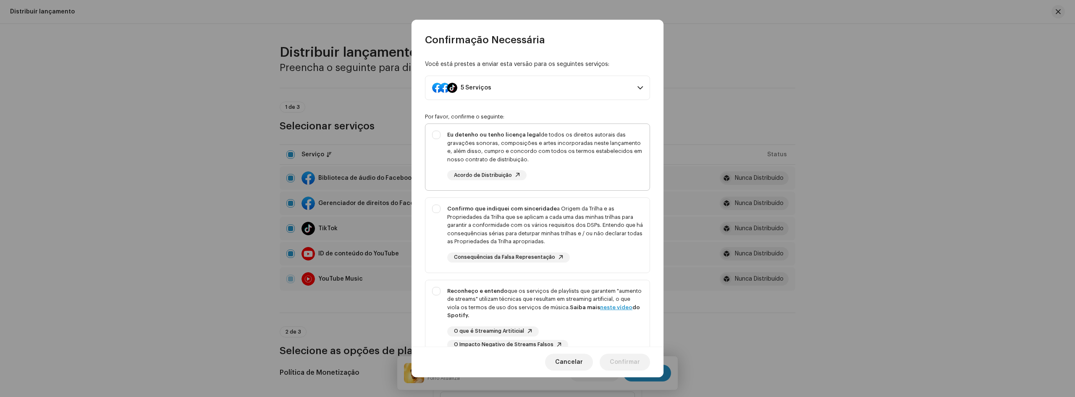
click at [436, 139] on div "Eu detenho ou tenho licença legal de todos os direitos autorais das gravações s…" at bounding box center [538, 155] width 224 height 63
checkbox input "true"
click at [437, 235] on div "Confirmo que indiquei com sinceridade a Origem da Trilha e as Propriedades da T…" at bounding box center [538, 233] width 224 height 71
checkbox input "true"
click at [445, 305] on div "Reconheço e entendo que os serviços de playlists que garantem "aumento de strea…" at bounding box center [538, 318] width 224 height 76
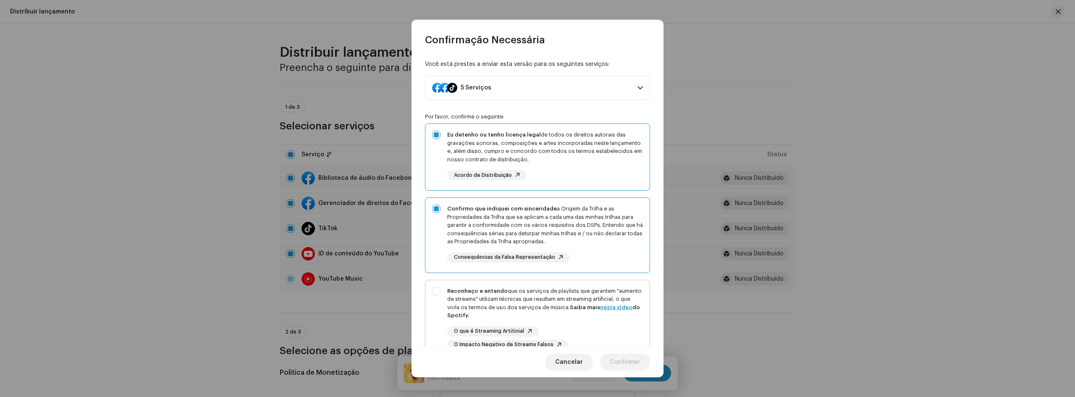
checkbox input "true"
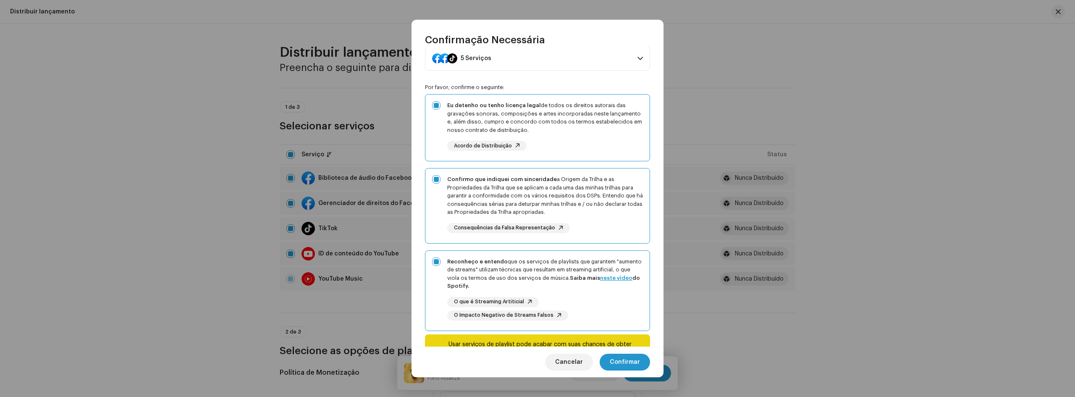
scroll to position [71, 0]
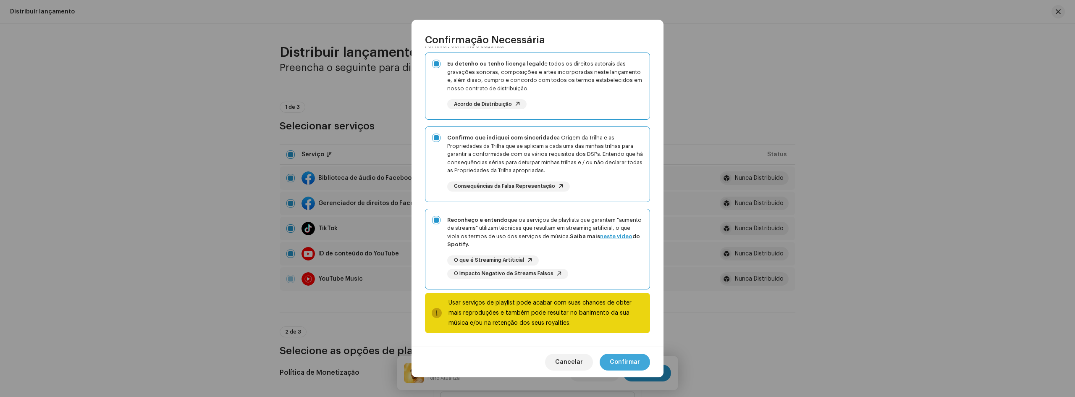
click at [641, 361] on button "Confirmar" at bounding box center [625, 362] width 50 height 17
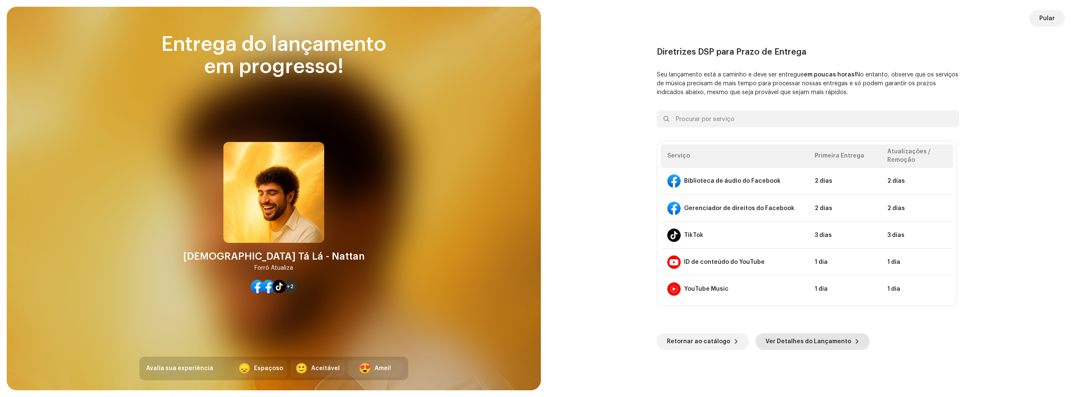
click at [804, 345] on span "Ver Detalhes do Lançamento" at bounding box center [809, 341] width 86 height 17
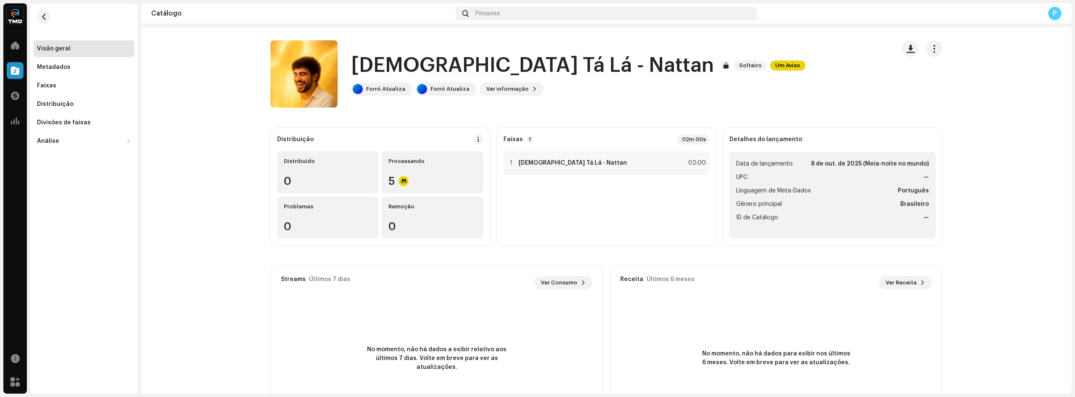
click at [3, 43] on div "NE Produtora Lar Catálogo Transações Análise Recursos Mercado Visão geral Metad…" at bounding box center [537, 198] width 1075 height 397
click at [13, 44] on span at bounding box center [15, 45] width 8 height 7
